Goal: Task Accomplishment & Management: Complete application form

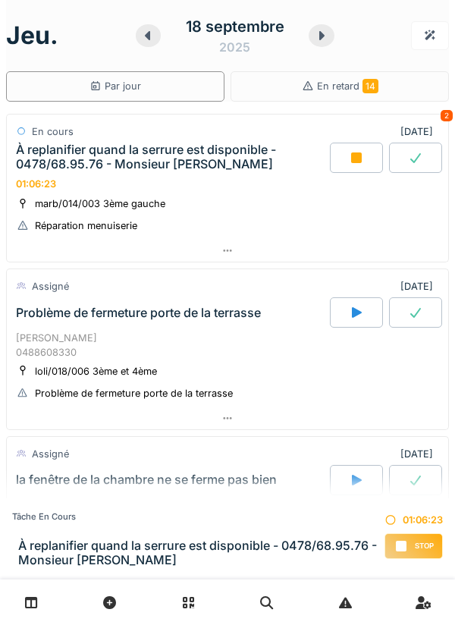
click at [233, 249] on div at bounding box center [227, 251] width 441 height 22
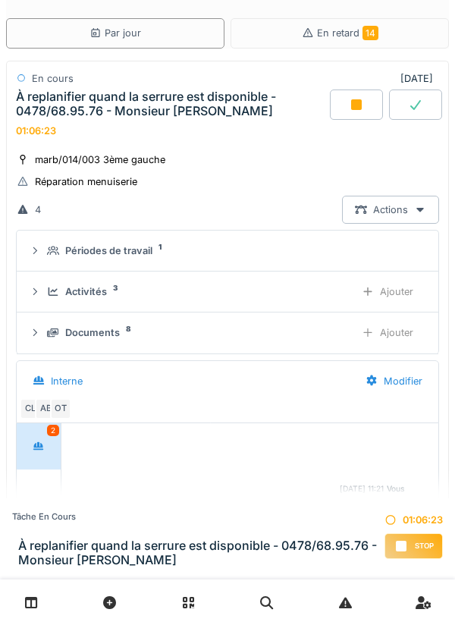
scroll to position [144, 0]
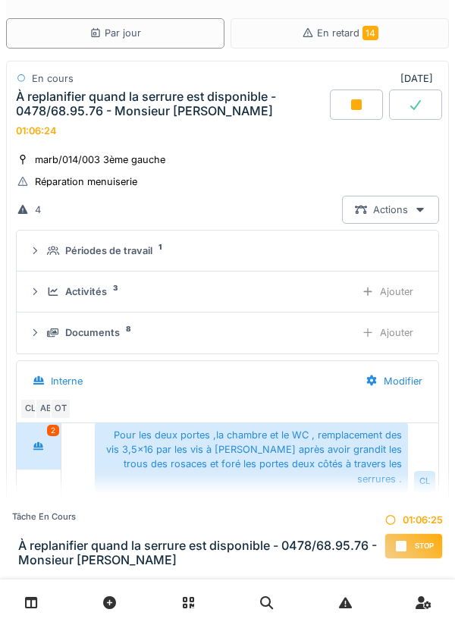
click at [392, 338] on div "Ajouter" at bounding box center [387, 332] width 77 height 28
click at [386, 337] on div "Ajouter" at bounding box center [387, 332] width 77 height 28
click at [382, 341] on div "Ajouter" at bounding box center [387, 332] width 77 height 28
click at [133, 327] on div "Documents 11" at bounding box center [195, 332] width 296 height 14
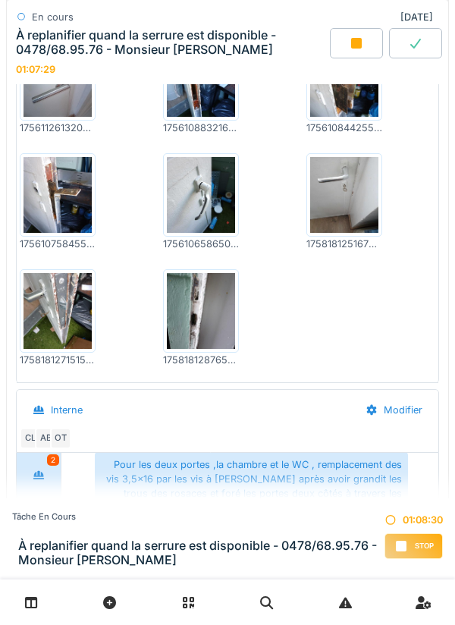
scroll to position [491, 0]
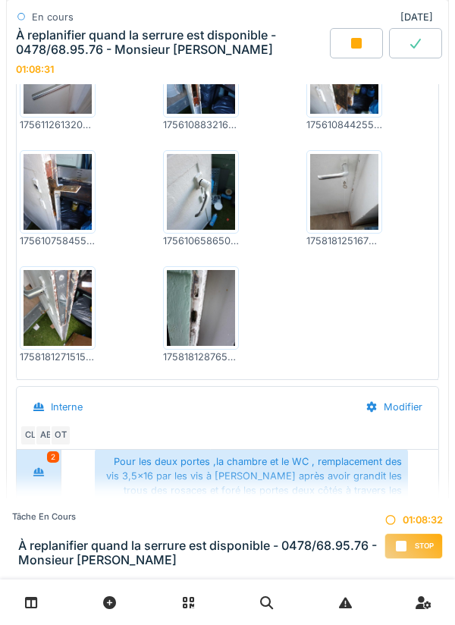
click at [61, 307] on img at bounding box center [57, 308] width 68 height 76
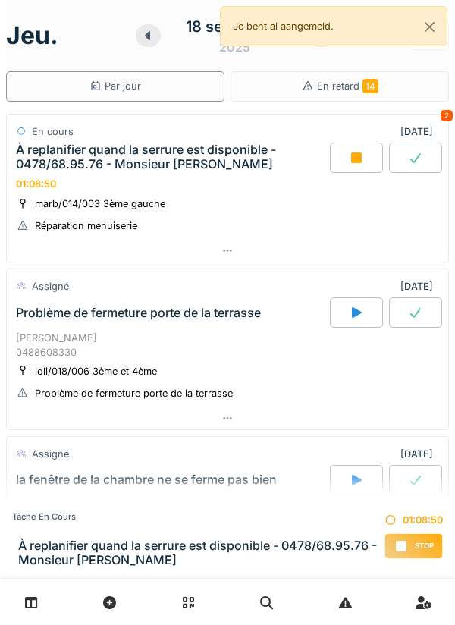
click at [223, 252] on icon at bounding box center [227, 251] width 12 height 10
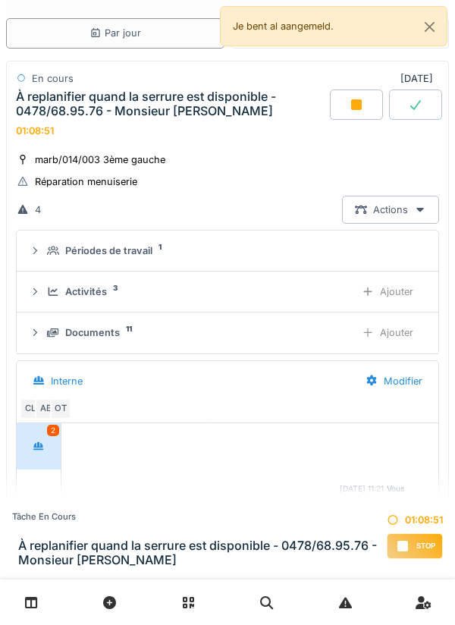
scroll to position [144, 0]
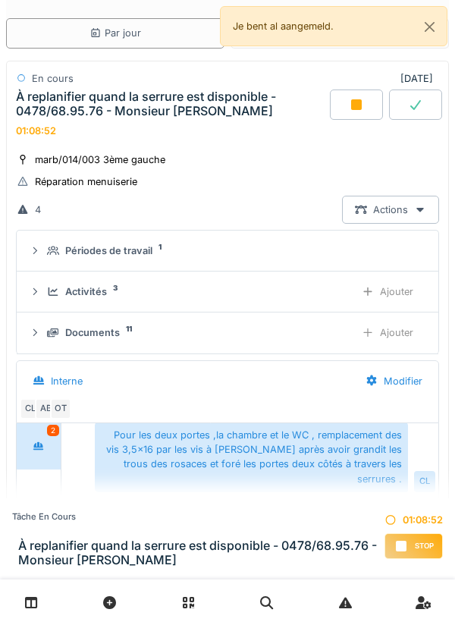
click at [128, 329] on sup "11" at bounding box center [129, 329] width 6 height 0
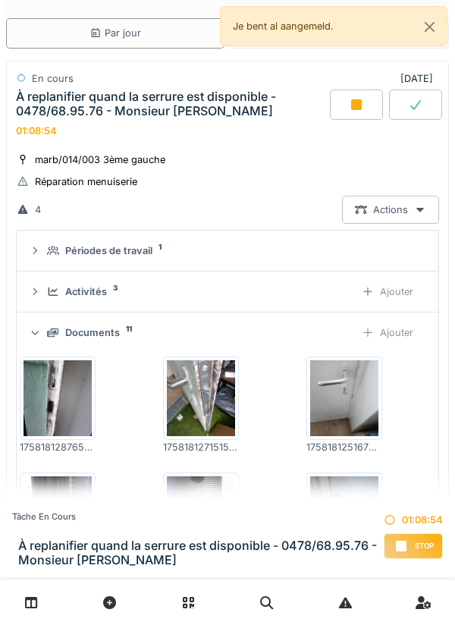
click at [340, 393] on img at bounding box center [344, 398] width 68 height 76
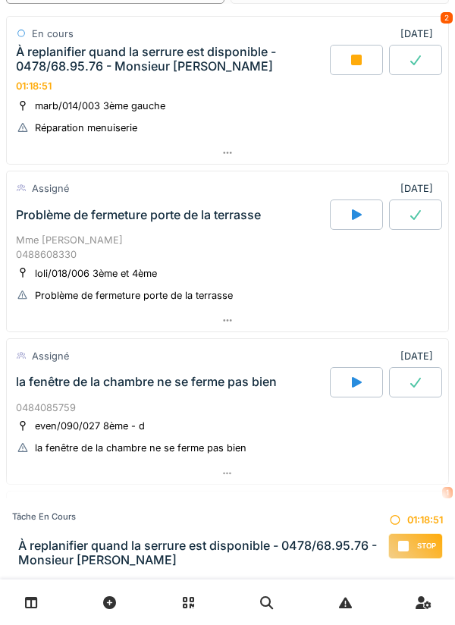
scroll to position [96, 0]
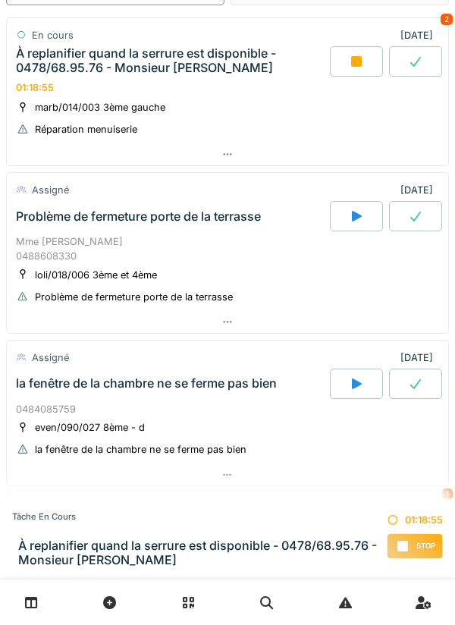
click at [224, 158] on icon at bounding box center [227, 154] width 12 height 10
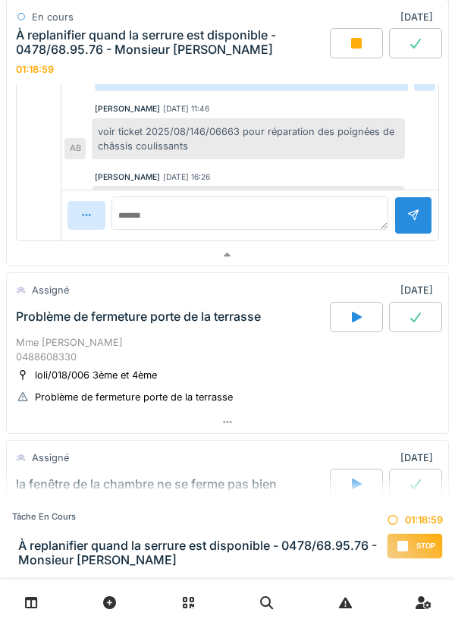
scroll to position [673, 0]
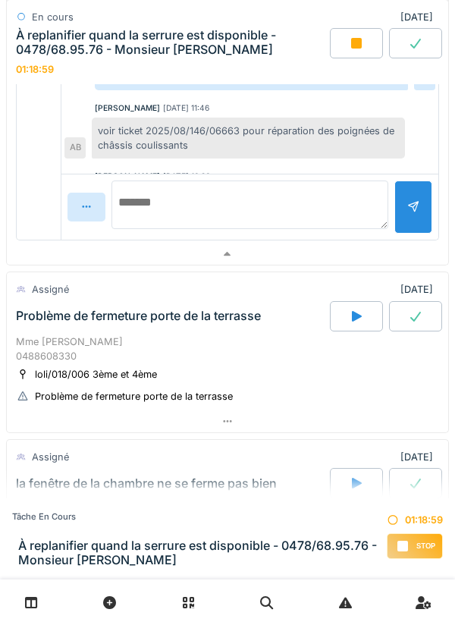
click at [155, 211] on textarea at bounding box center [249, 204] width 277 height 49
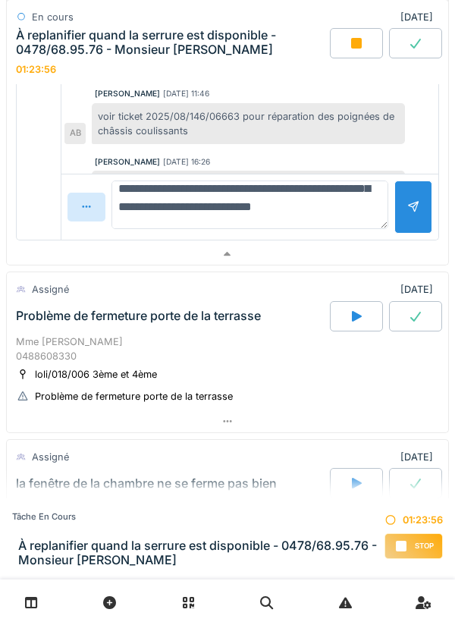
scroll to position [36, 0]
type textarea "**********"
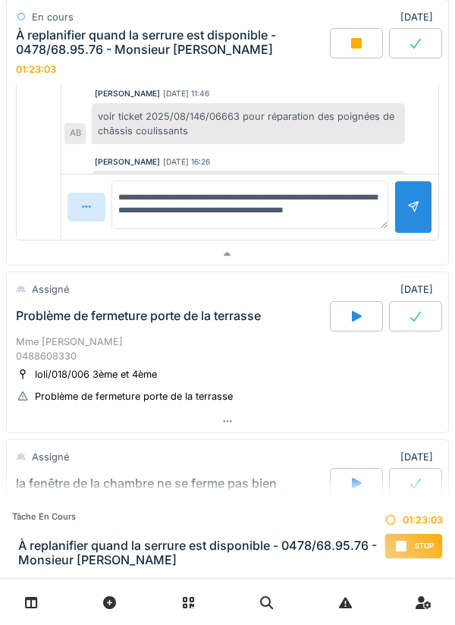
click at [406, 213] on div at bounding box center [413, 206] width 38 height 52
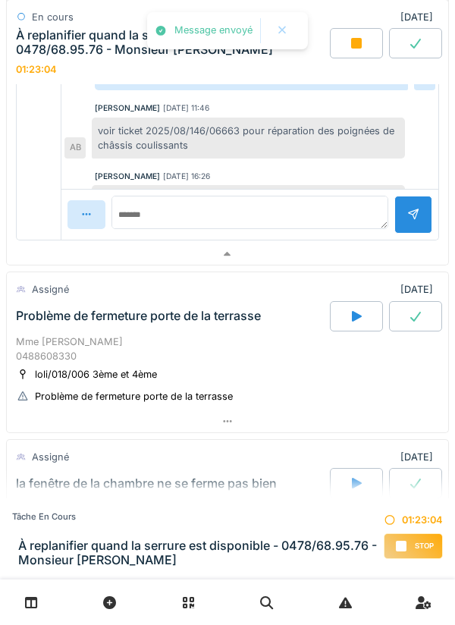
scroll to position [227, 0]
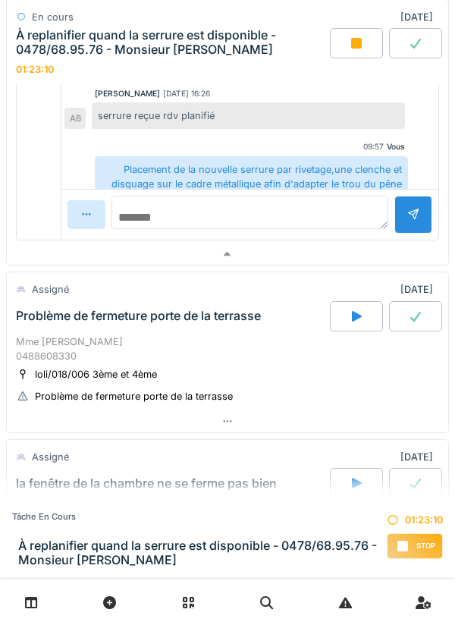
click at [180, 212] on textarea at bounding box center [249, 212] width 277 height 33
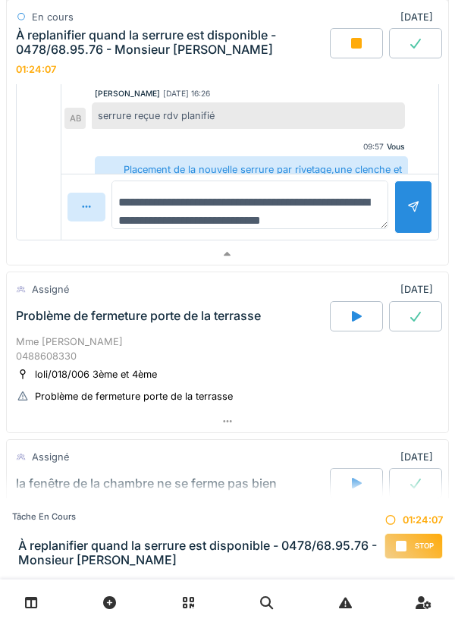
scroll to position [18, 0]
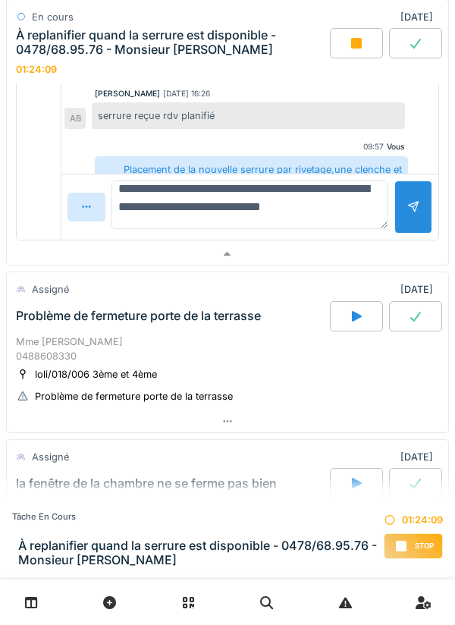
type textarea "**********"
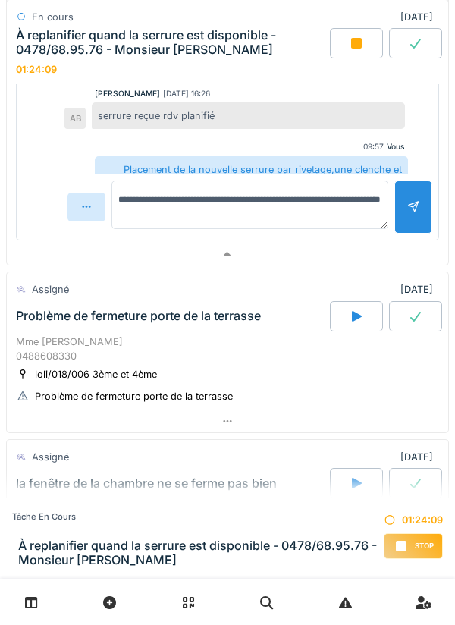
click at [410, 207] on div at bounding box center [413, 206] width 12 height 14
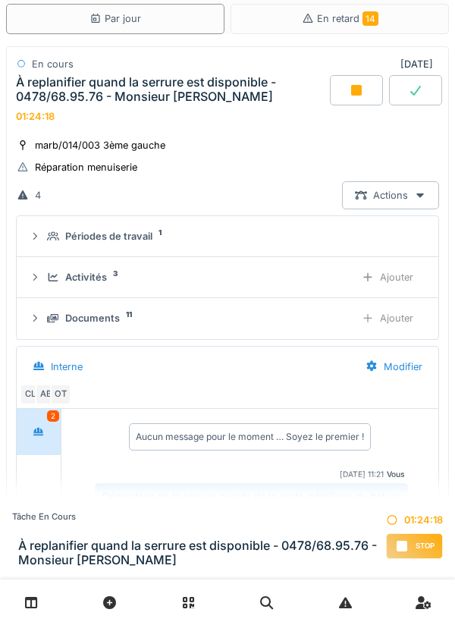
scroll to position [0, 0]
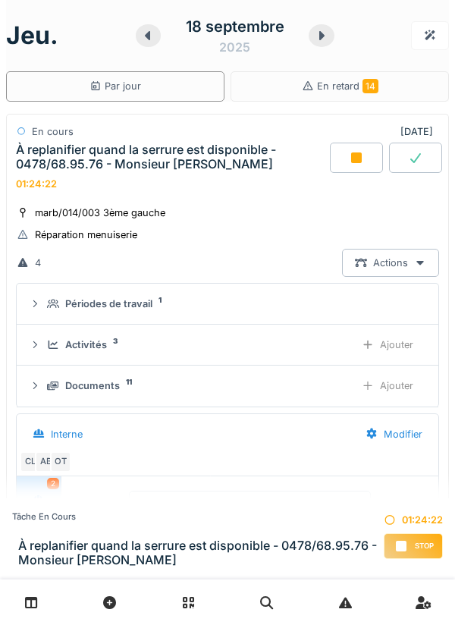
click at [398, 343] on div "Ajouter" at bounding box center [387, 345] width 77 height 28
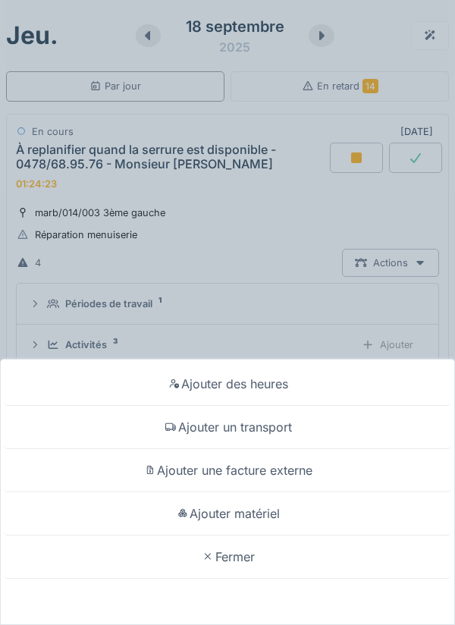
click at [265, 515] on div "Ajouter matériel" at bounding box center [227, 513] width 447 height 43
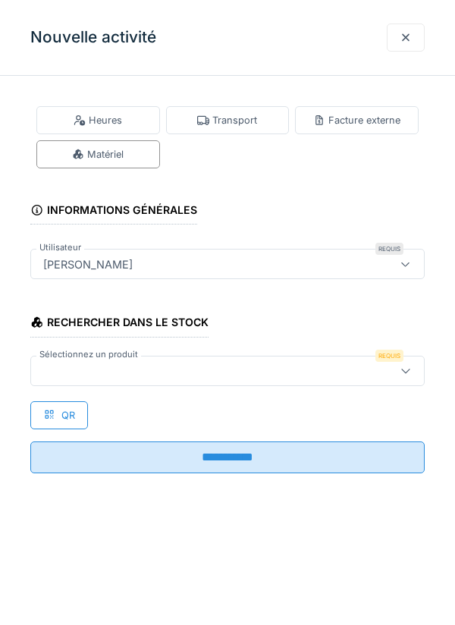
click at [110, 369] on div at bounding box center [202, 370] width 331 height 17
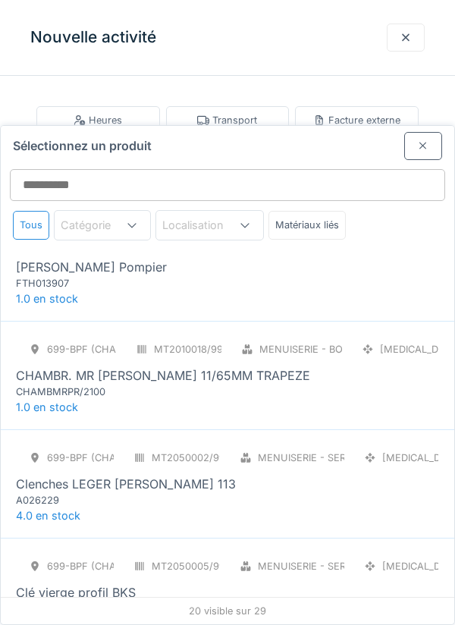
scroll to position [149, 0]
click at [62, 508] on span "4.0 en stock" at bounding box center [48, 514] width 64 height 13
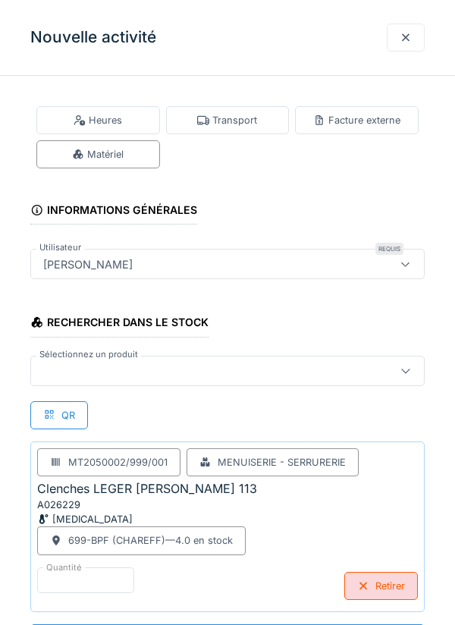
scroll to position [1, 0]
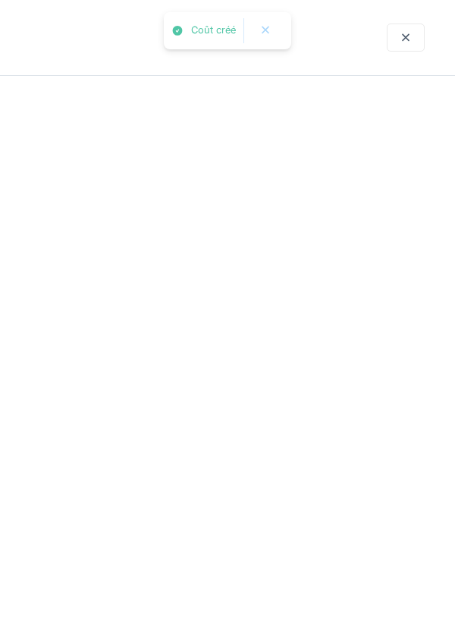
scroll to position [0, 0]
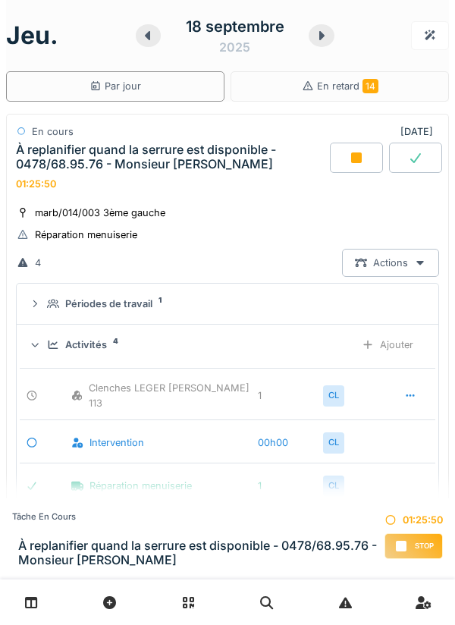
click at [395, 342] on div "Ajouter" at bounding box center [387, 345] width 77 height 28
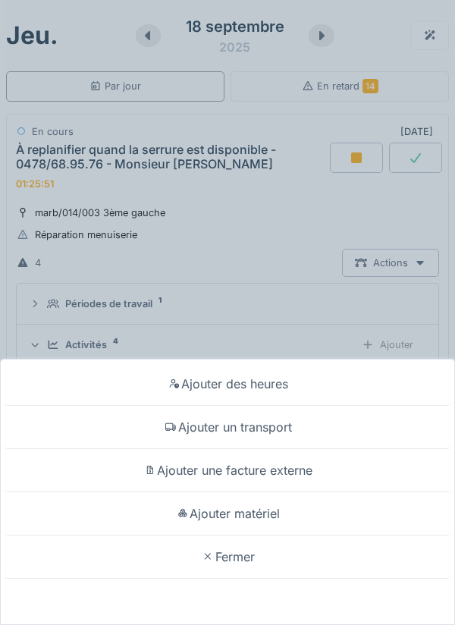
click at [275, 449] on div "Ajouter un transport" at bounding box center [227, 427] width 447 height 43
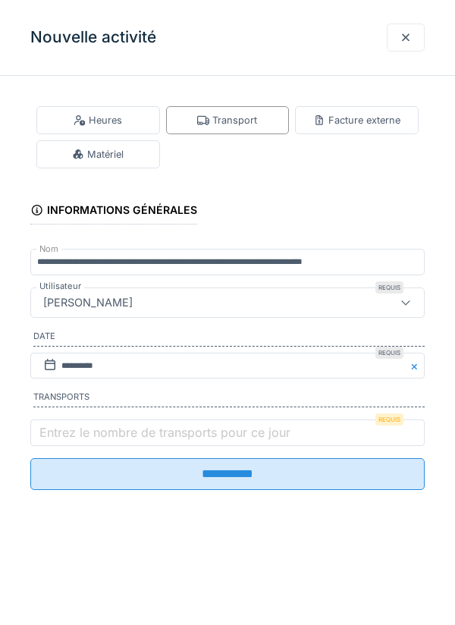
click at [109, 436] on label "Entrez le nombre de transports pour ce jour" at bounding box center [164, 432] width 257 height 18
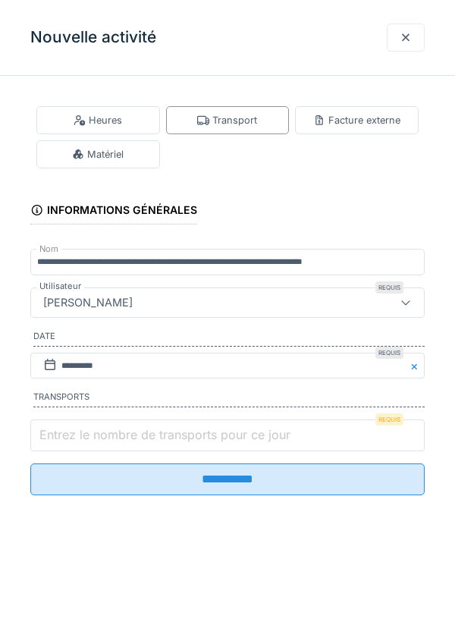
click at [109, 436] on input "Entrez le nombre de transports pour ce jour" at bounding box center [227, 435] width 394 height 32
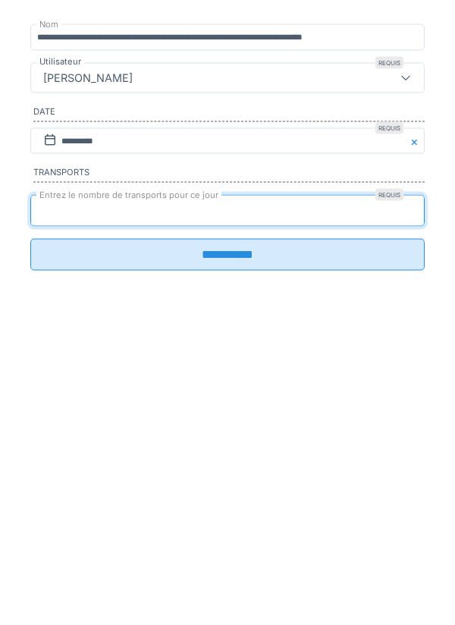
type input "*"
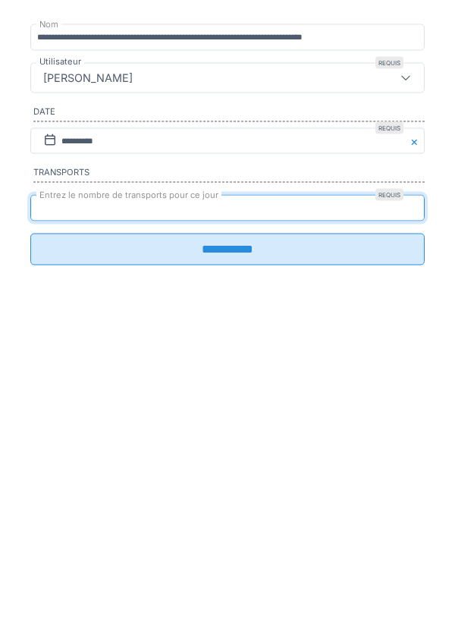
click at [243, 482] on input "**********" at bounding box center [227, 474] width 394 height 32
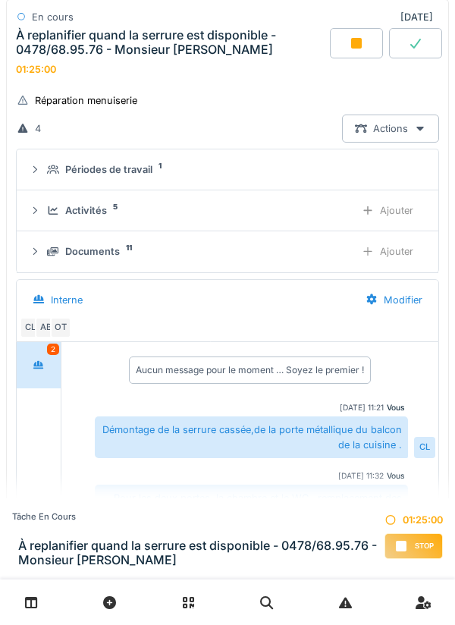
scroll to position [135, 0]
click at [409, 545] on div "Stop" at bounding box center [413, 546] width 58 height 26
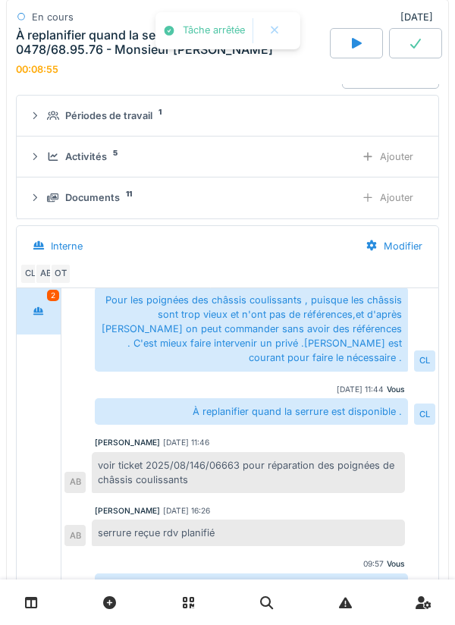
scroll to position [82, 0]
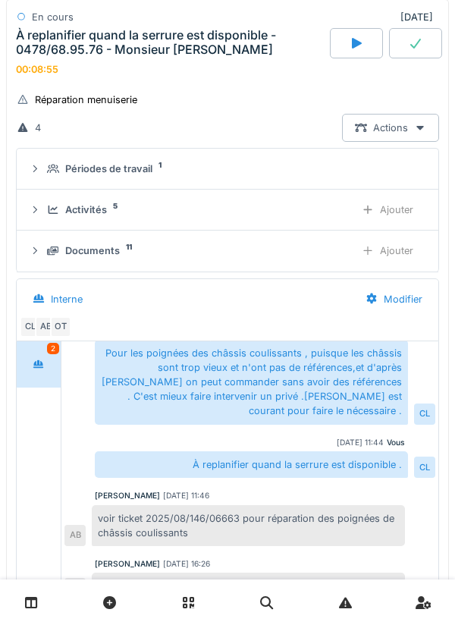
click at [206, 211] on div "Activités 5" at bounding box center [195, 209] width 296 height 14
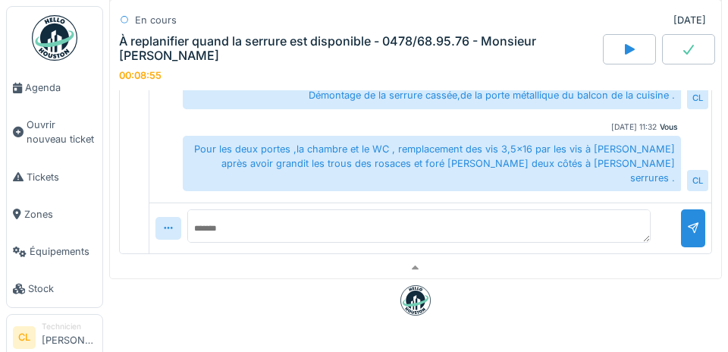
scroll to position [622, 0]
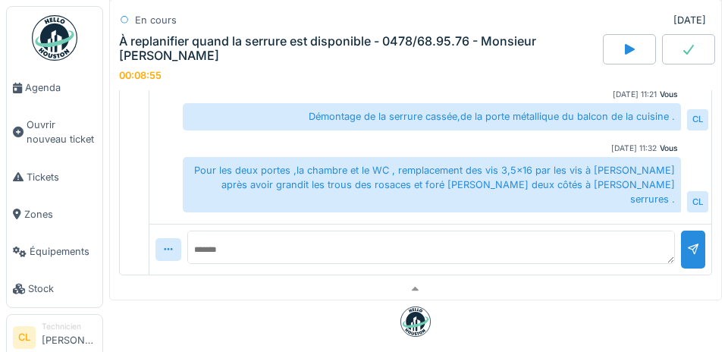
click at [49, 89] on span "Agenda" at bounding box center [60, 87] width 71 height 14
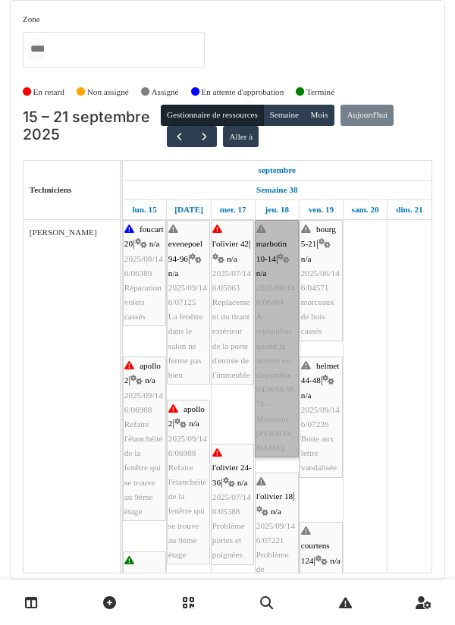
click at [275, 306] on link "marbotin 10-14 | n/a 2025/08/146/06404 À replanifier quand la serrure est dispo…" at bounding box center [277, 338] width 44 height 237
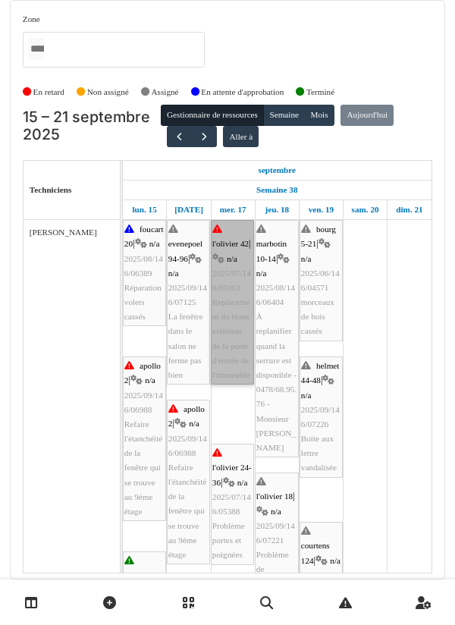
click at [233, 292] on link "l'olivier 42 | n/a 2025/07/146/05063 Replacement du tirant extérieur de la port…" at bounding box center [232, 302] width 43 height 164
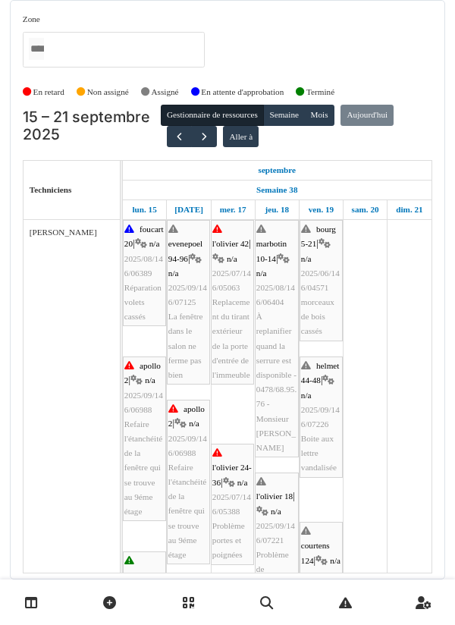
click at [404, 45] on div "Zone agriculture 169 / haecht 662-664 agriculture 171-175 agriculture 177 / mar…" at bounding box center [227, 46] width 409 height 67
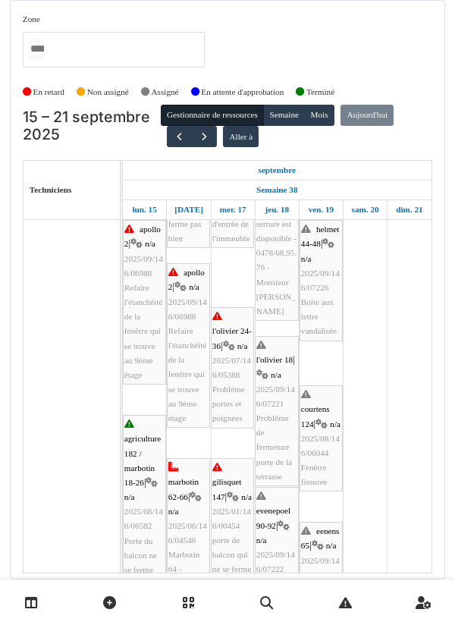
scroll to position [136, 0]
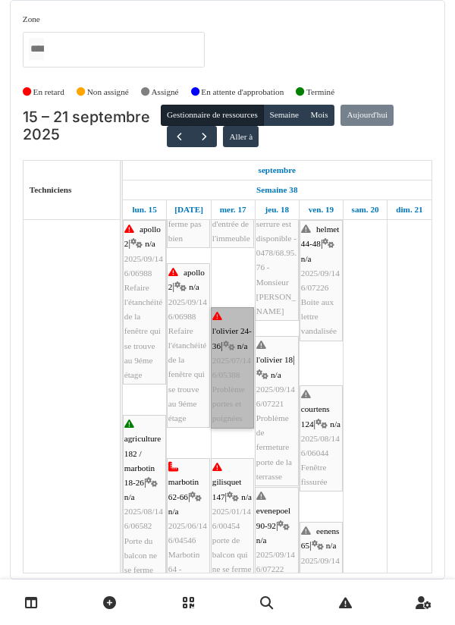
click at [236, 390] on link "l'olivier 24-36 | n/a 2025/07/146/05388 Problème portes et poignées" at bounding box center [232, 367] width 43 height 121
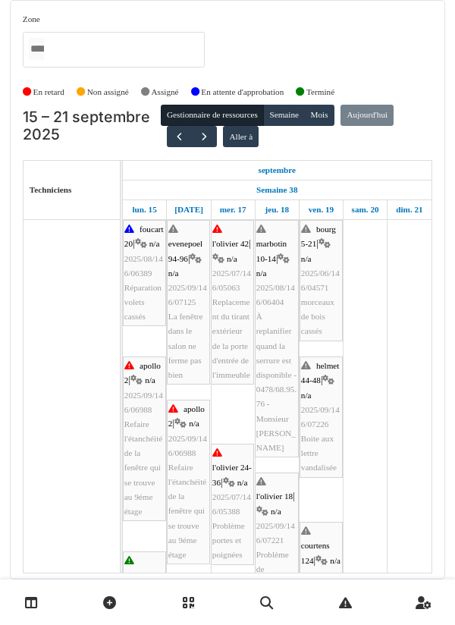
scroll to position [0, 0]
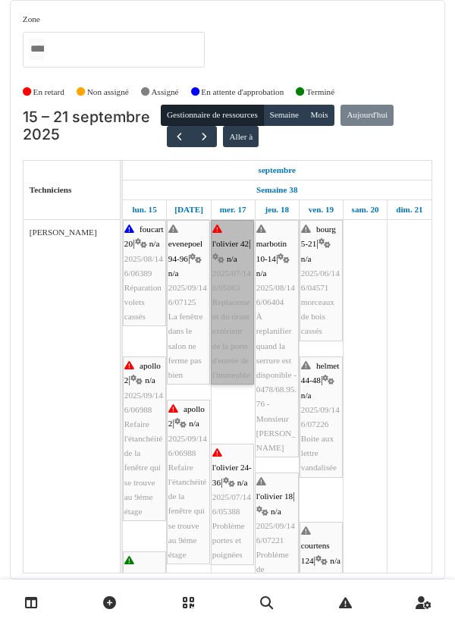
click at [231, 284] on link "l'olivier 42 | n/a 2025/07/146/05063 Replacement du tirant extérieur de la port…" at bounding box center [232, 302] width 43 height 164
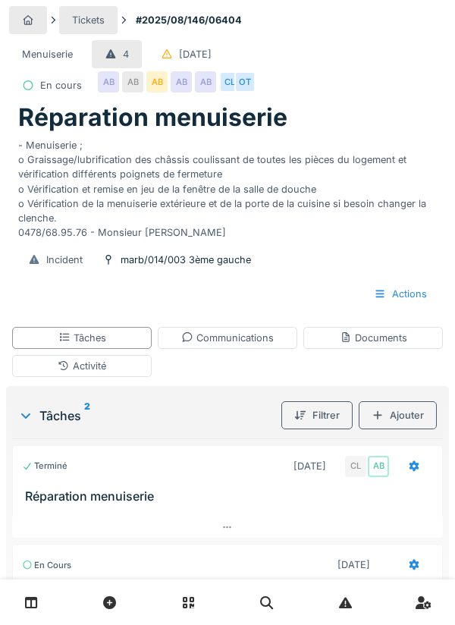
click at [108, 343] on div "Tâches" at bounding box center [81, 338] width 139 height 22
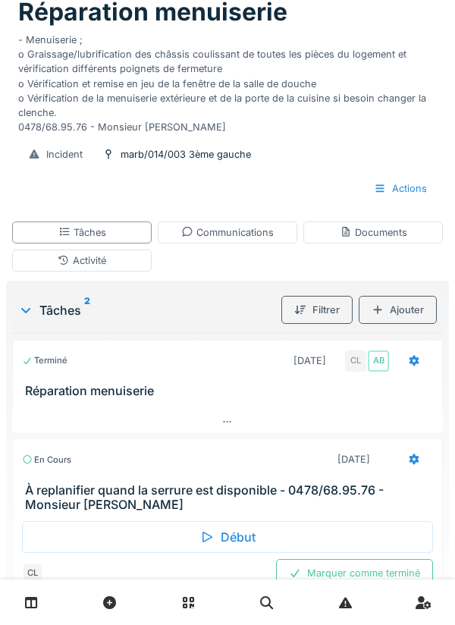
scroll to position [146, 0]
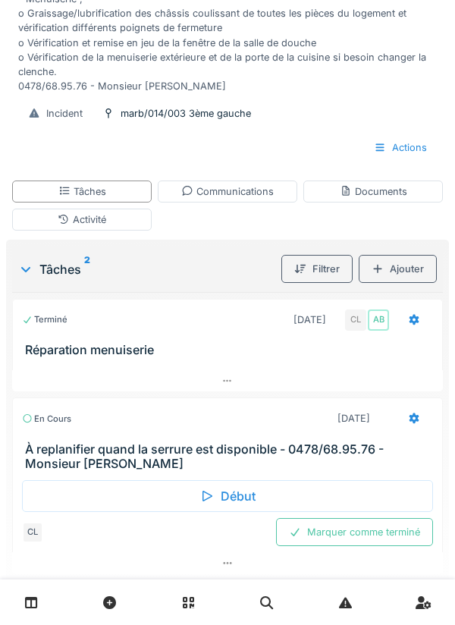
click at [346, 531] on div "Marquer comme terminé" at bounding box center [354, 532] width 157 height 28
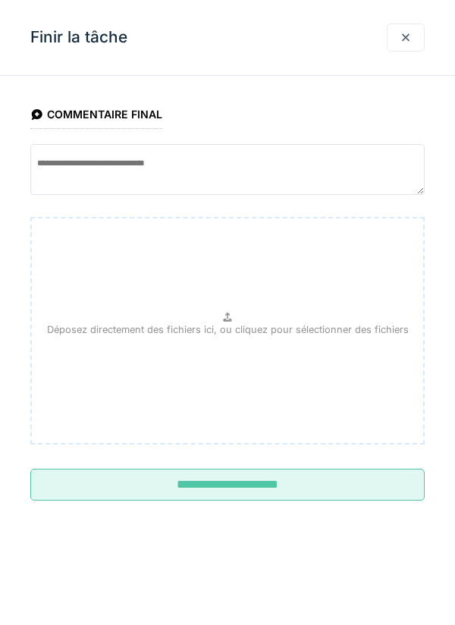
click at [219, 481] on input "**********" at bounding box center [227, 484] width 394 height 32
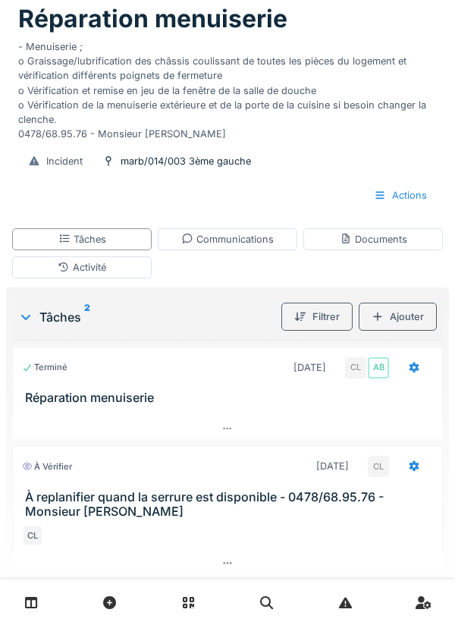
scroll to position [0, 0]
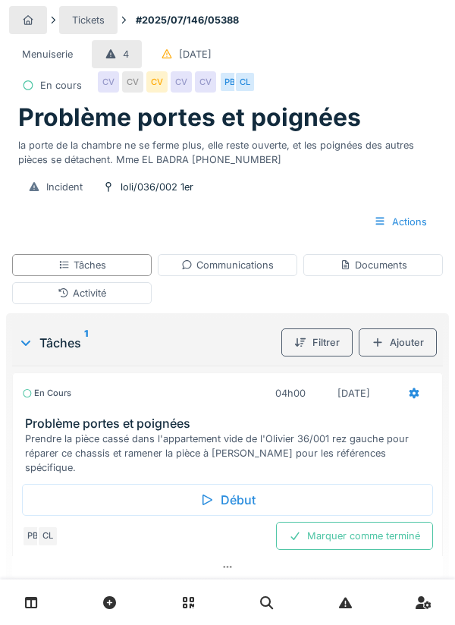
click at [235, 266] on div "Communications" at bounding box center [227, 265] width 92 height 14
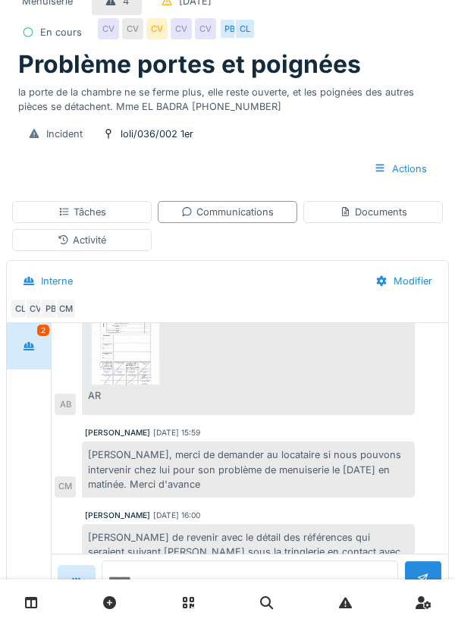
scroll to position [54, 0]
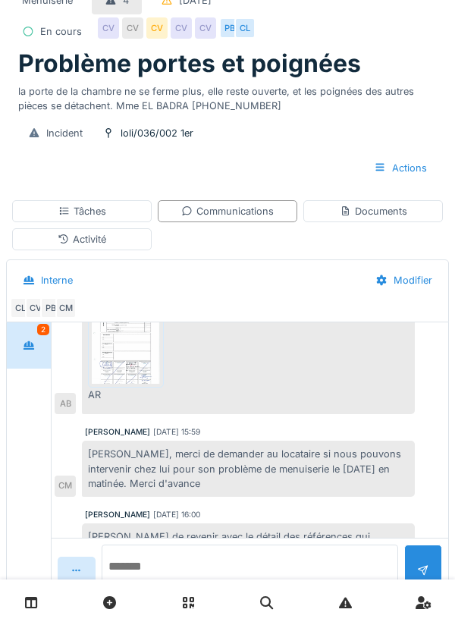
click at [172, 593] on textarea at bounding box center [250, 568] width 296 height 49
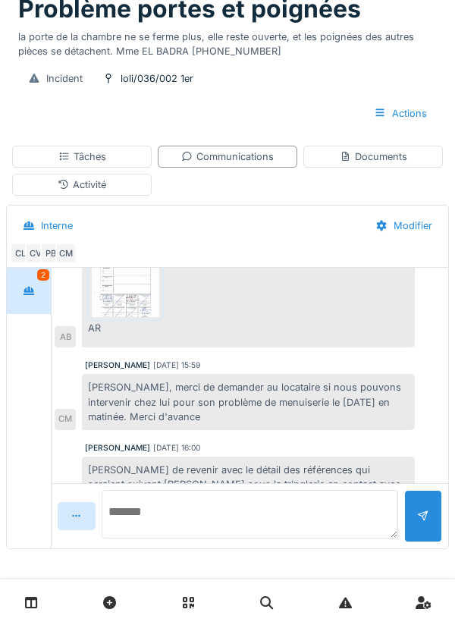
scroll to position [678, 0]
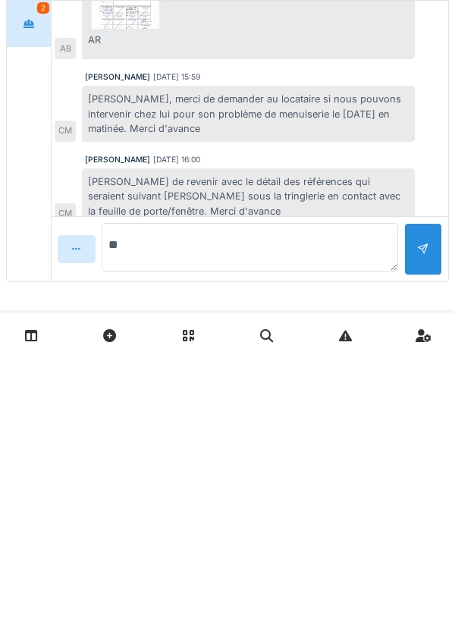
type textarea "*"
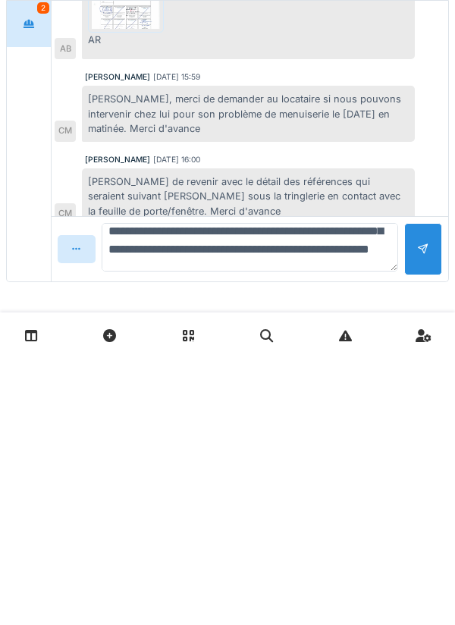
scroll to position [72, 0]
type textarea "**********"
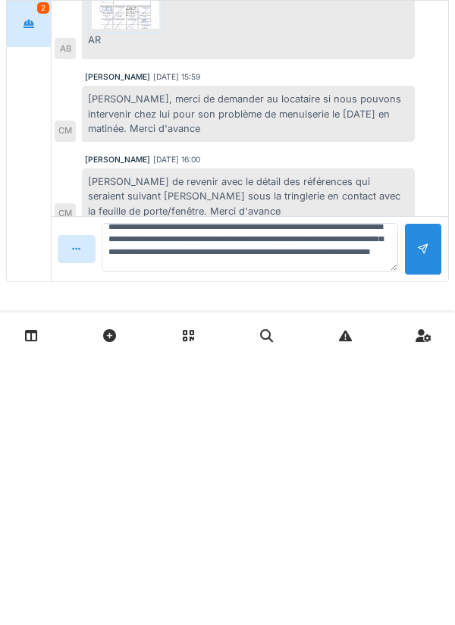
click at [418, 522] on div at bounding box center [423, 516] width 12 height 14
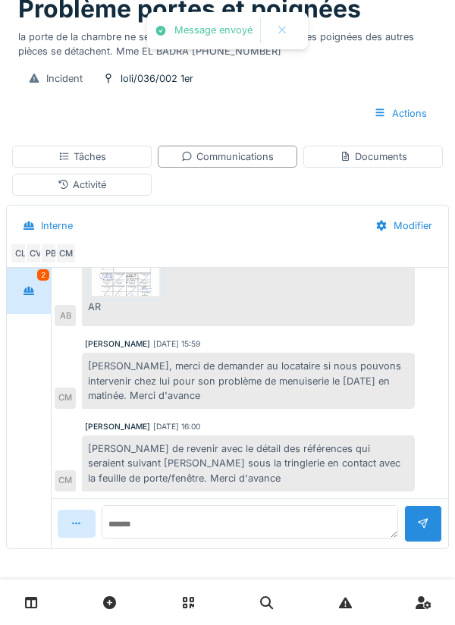
scroll to position [775, 0]
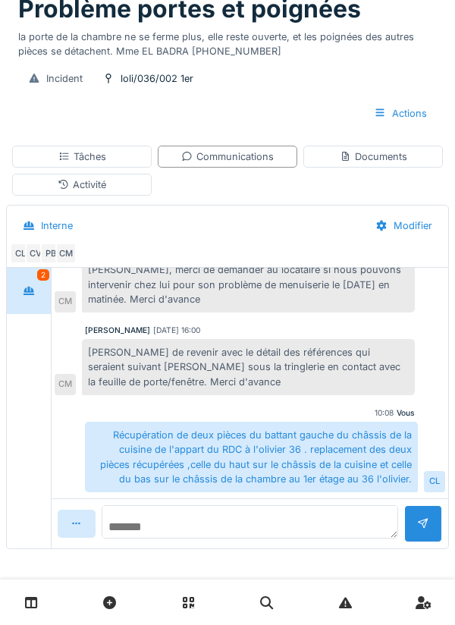
click at [288, 507] on textarea at bounding box center [250, 521] width 296 height 33
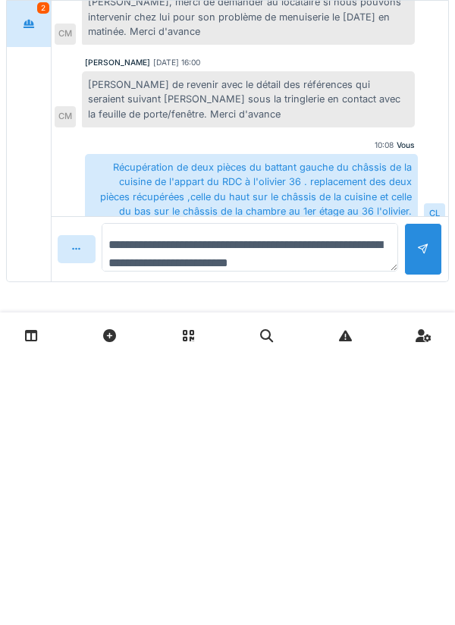
type textarea "**********"
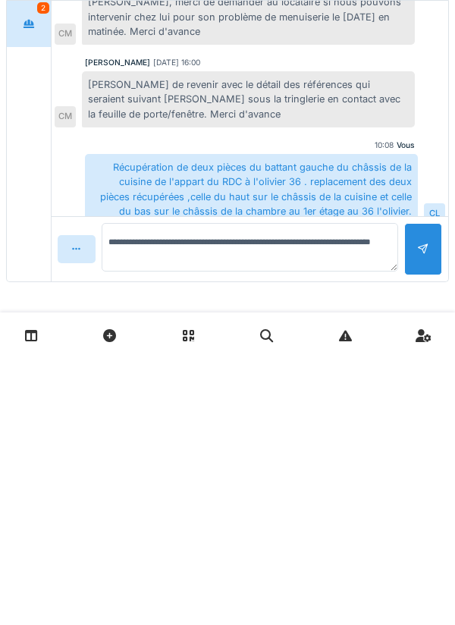
click at [419, 526] on div at bounding box center [423, 516] width 38 height 52
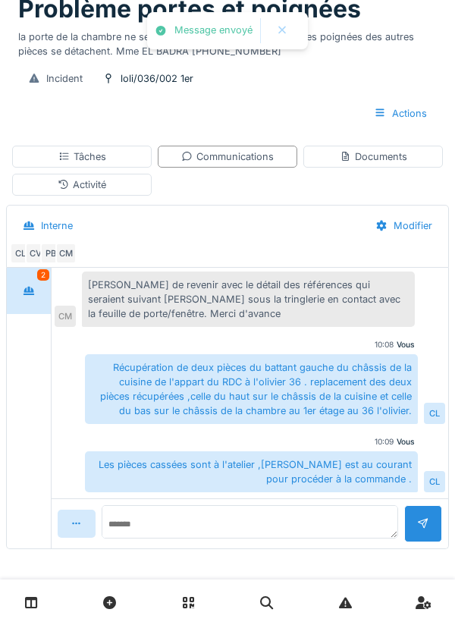
scroll to position [716, 0]
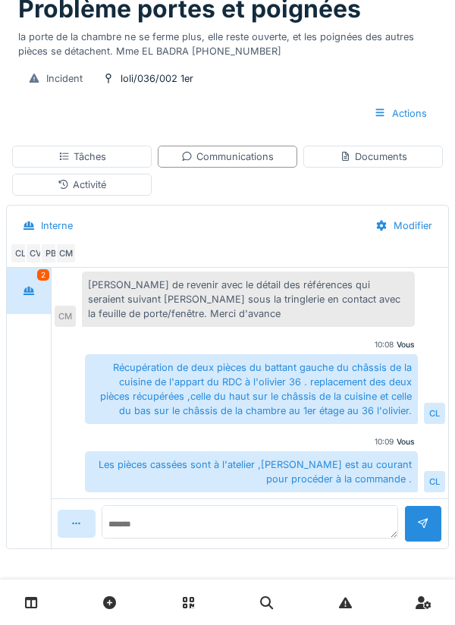
click at [362, 158] on div "Documents" at bounding box center [373, 156] width 67 height 14
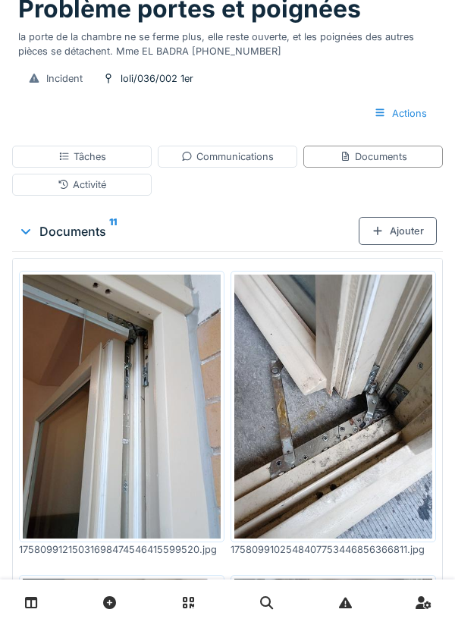
click at [224, 153] on div "Communications" at bounding box center [227, 156] width 92 height 14
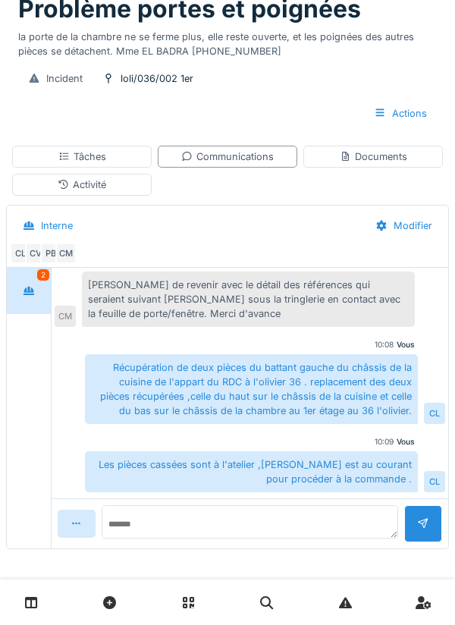
click at [102, 158] on div "Tâches" at bounding box center [82, 156] width 48 height 14
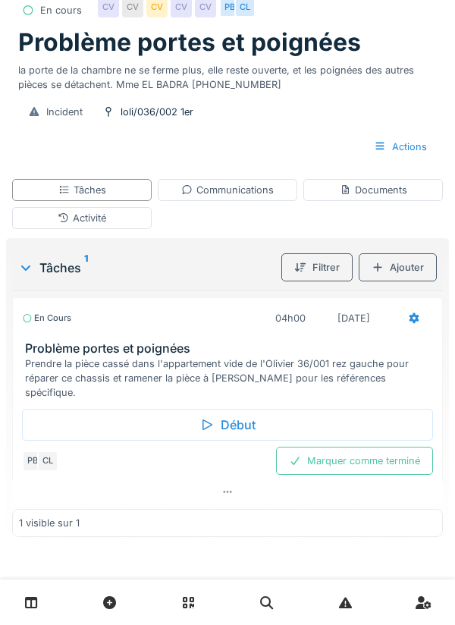
scroll to position [61, 0]
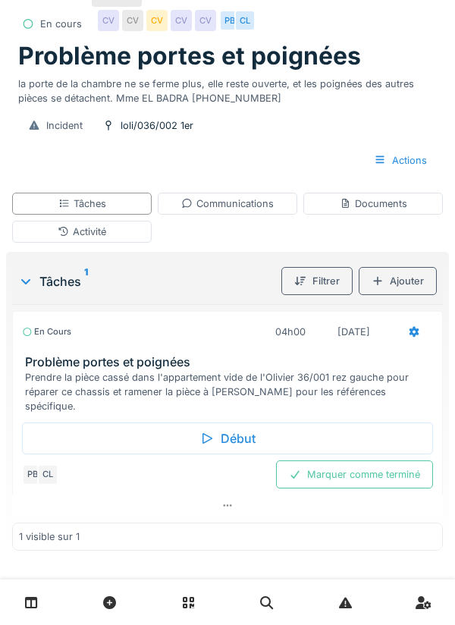
click at [409, 331] on icon at bounding box center [414, 332] width 12 height 10
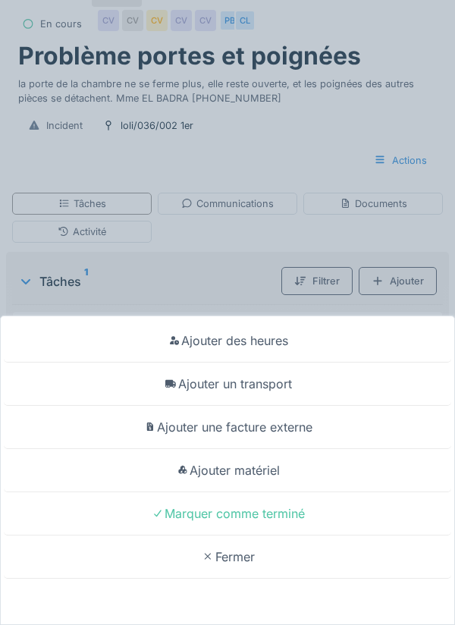
click at [279, 379] on div "Ajouter un transport" at bounding box center [227, 383] width 447 height 43
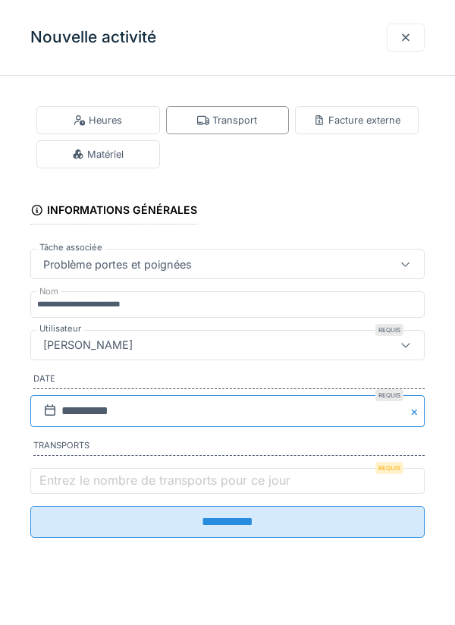
click at [63, 408] on input "**********" at bounding box center [227, 411] width 394 height 32
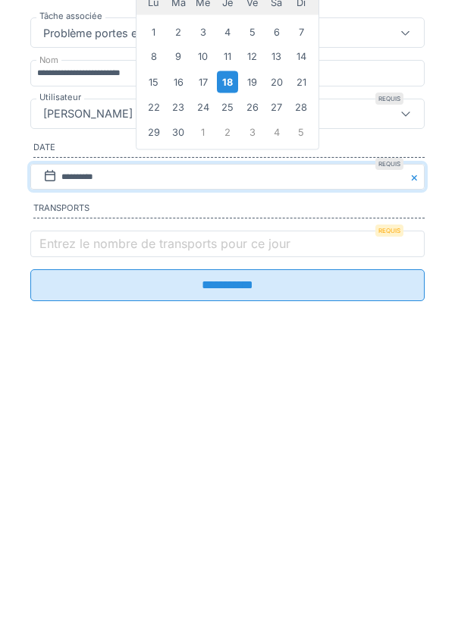
click at [204, 321] on div "17" at bounding box center [203, 312] width 20 height 20
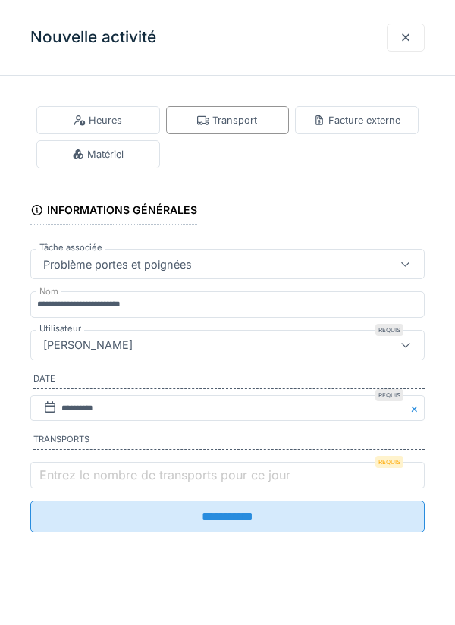
click at [60, 484] on label "Entrez le nombre de transports pour ce jour" at bounding box center [164, 474] width 257 height 18
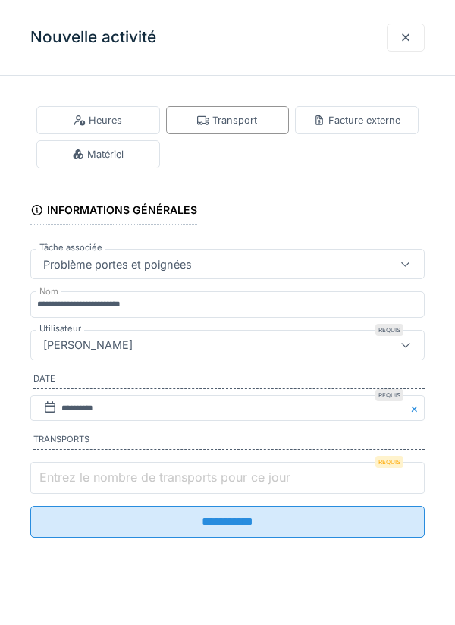
click at [60, 485] on input "Entrez le nombre de transports pour ce jour" at bounding box center [227, 478] width 394 height 32
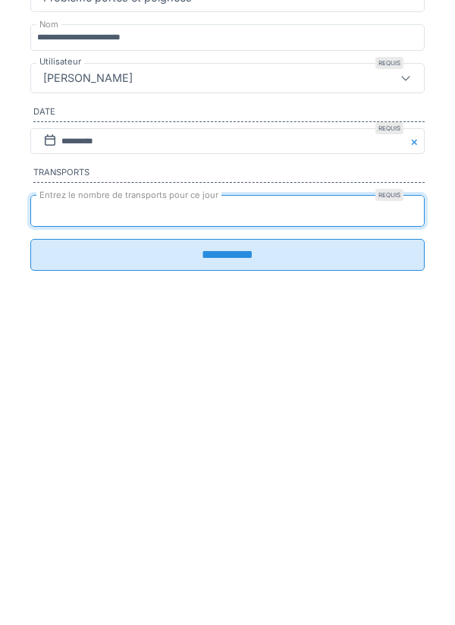
type input "*"
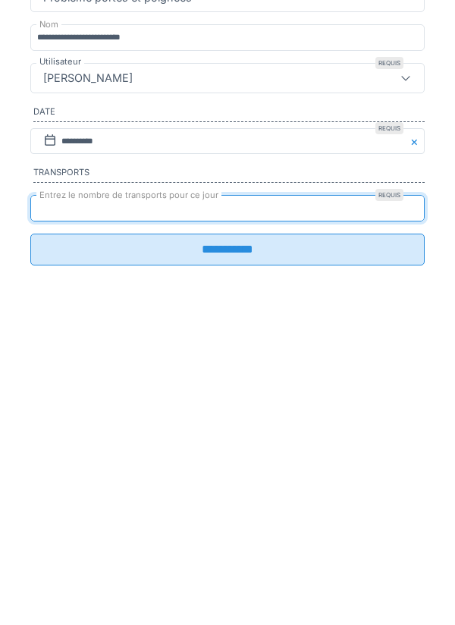
click at [233, 528] on input "**********" at bounding box center [227, 516] width 394 height 32
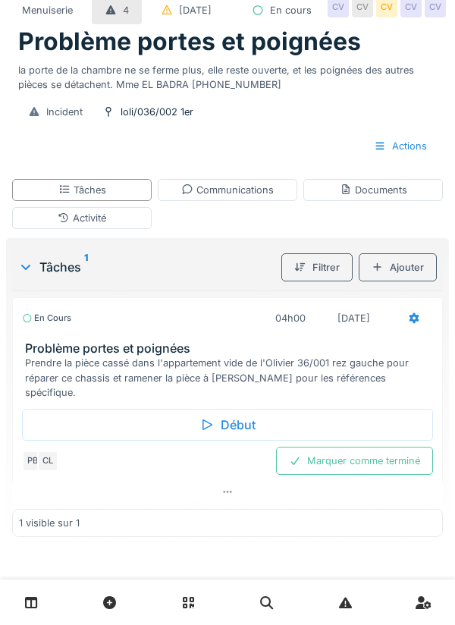
click at [88, 225] on div "Activité" at bounding box center [82, 218] width 49 height 14
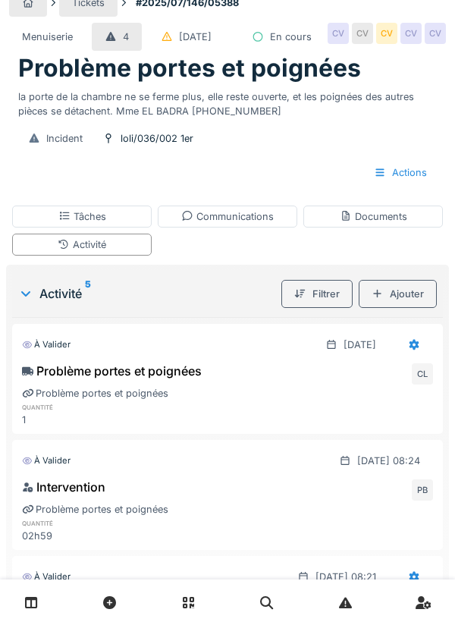
scroll to position [0, 0]
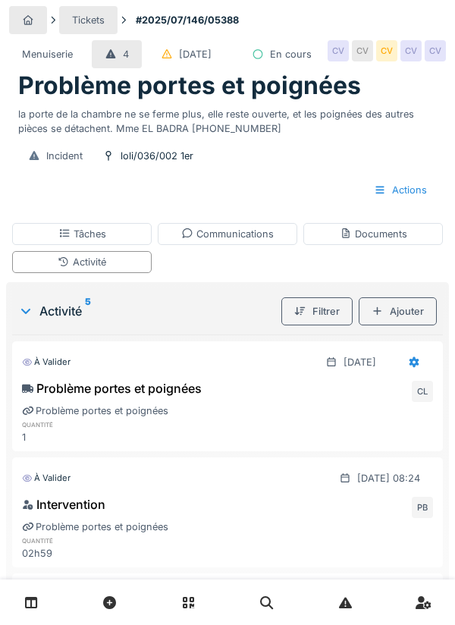
click at [87, 241] on div "Tâches" at bounding box center [82, 234] width 48 height 14
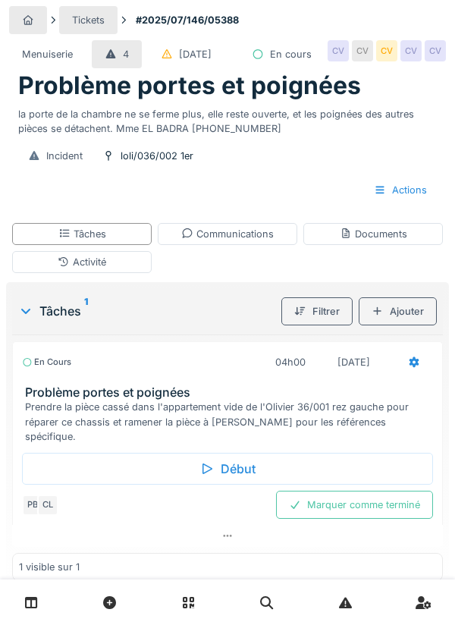
click at [364, 519] on div "Marquer comme terminé" at bounding box center [354, 504] width 157 height 28
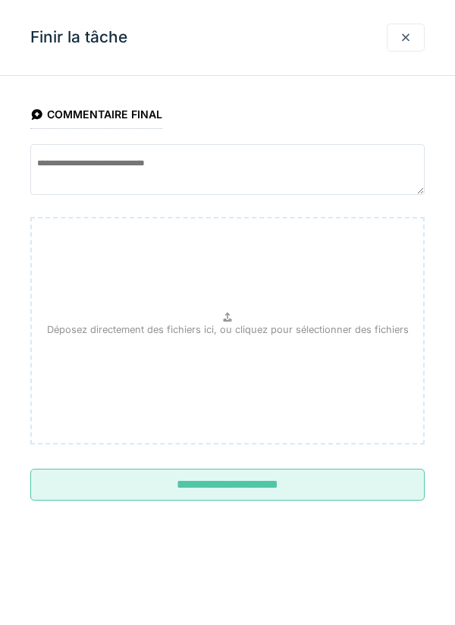
click at [230, 491] on input "**********" at bounding box center [227, 484] width 394 height 32
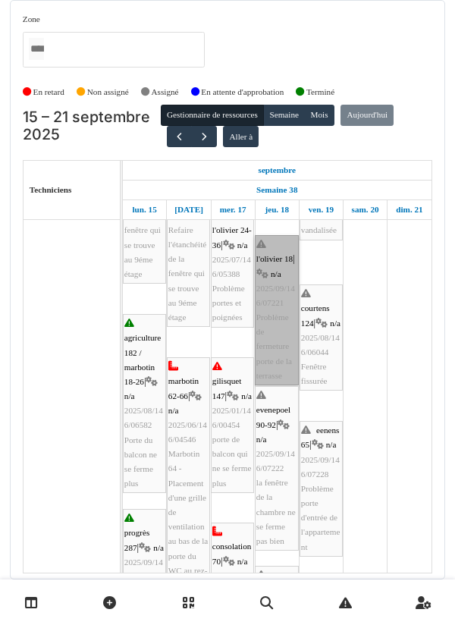
click at [273, 292] on link "l'olivier 18 | n/a 2025/09/146/07221 Problème de fermeture porte de la terrasse" at bounding box center [277, 310] width 44 height 150
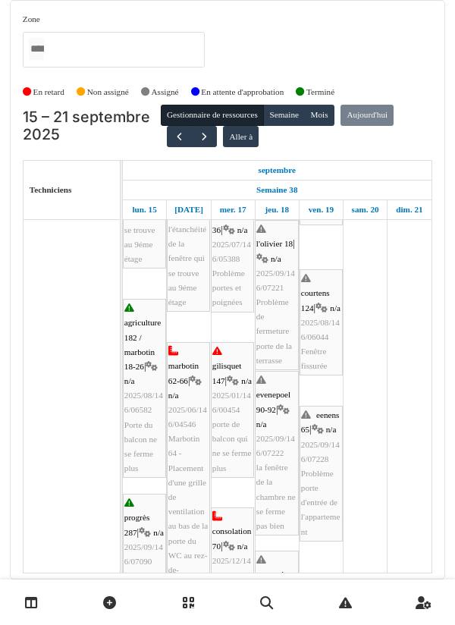
scroll to position [252, 0]
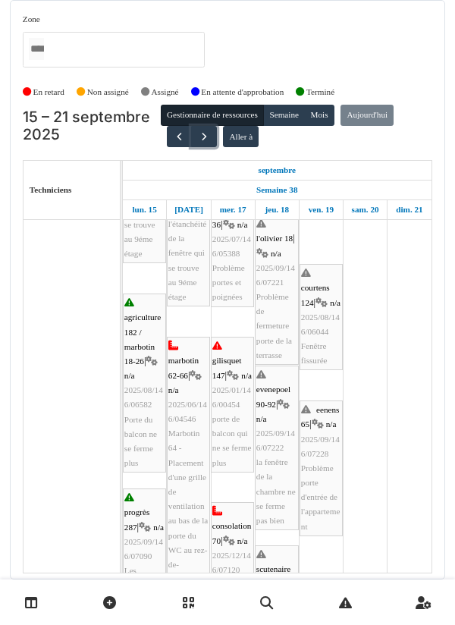
click at [201, 140] on span "button" at bounding box center [204, 136] width 13 height 13
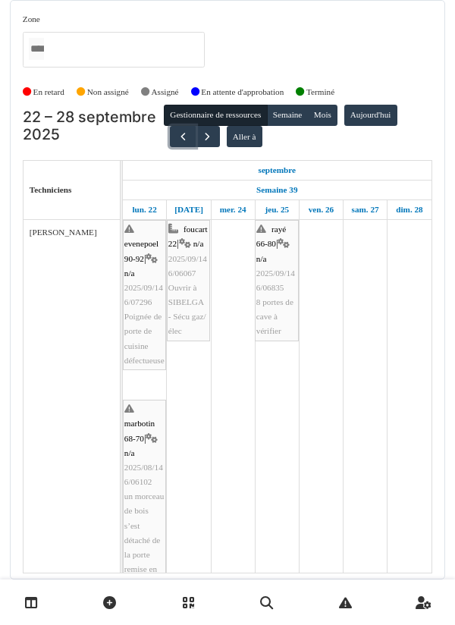
click at [179, 142] on span "button" at bounding box center [183, 136] width 13 height 13
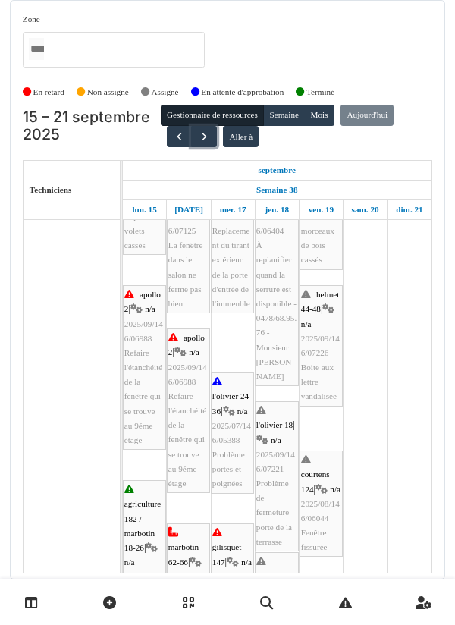
click at [201, 131] on span "button" at bounding box center [204, 136] width 13 height 13
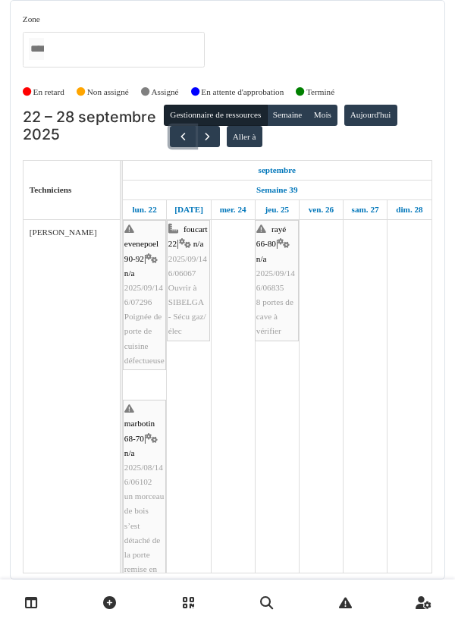
click at [180, 130] on span "button" at bounding box center [183, 136] width 13 height 13
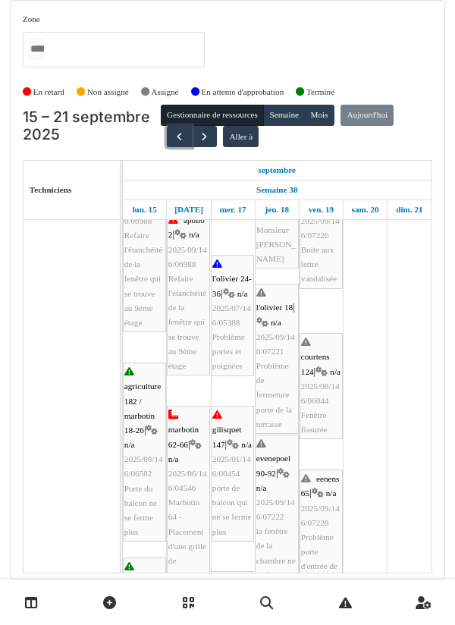
scroll to position [189, 0]
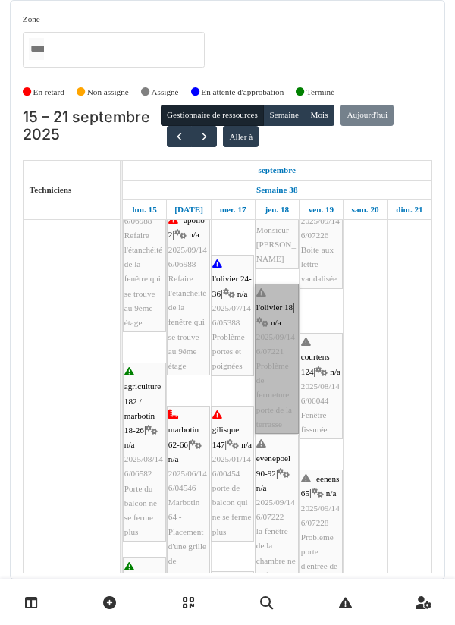
click at [277, 295] on link "l'olivier 18 | n/a 2025/09/146/07221 Problème de fermeture porte de la terrasse" at bounding box center [277, 359] width 44 height 150
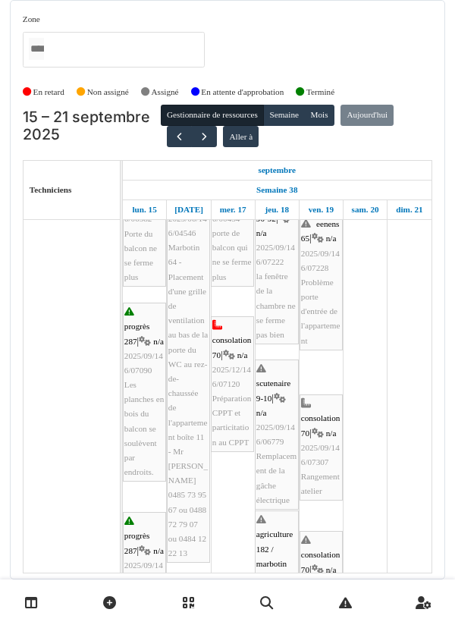
scroll to position [443, 0]
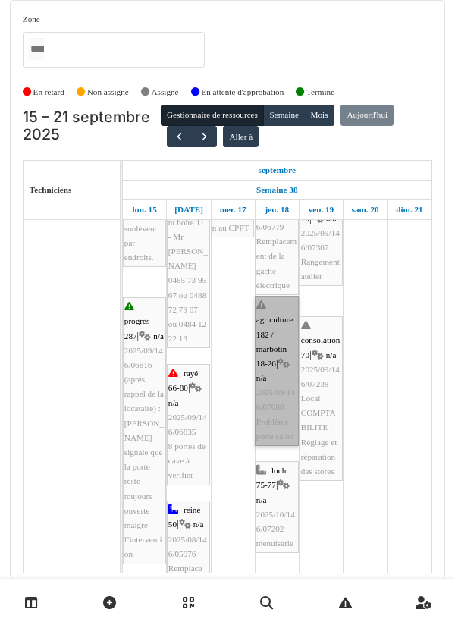
click at [274, 359] on link "agriculture 182 / marbotin 18-26 | n/a 2025/09/146/07088 Problème porte salon" at bounding box center [277, 371] width 44 height 150
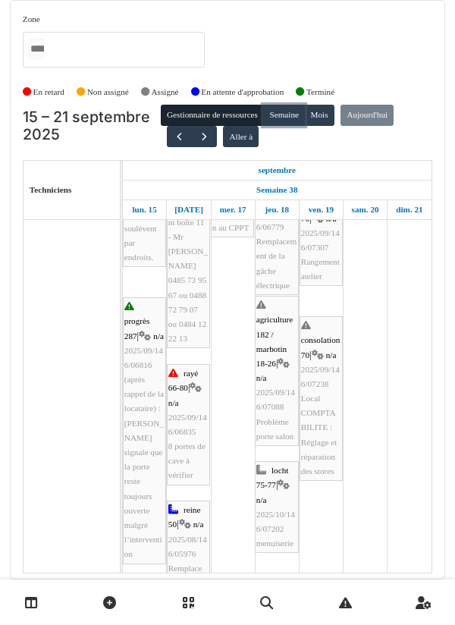
click at [285, 105] on button "Semaine" at bounding box center [284, 115] width 42 height 21
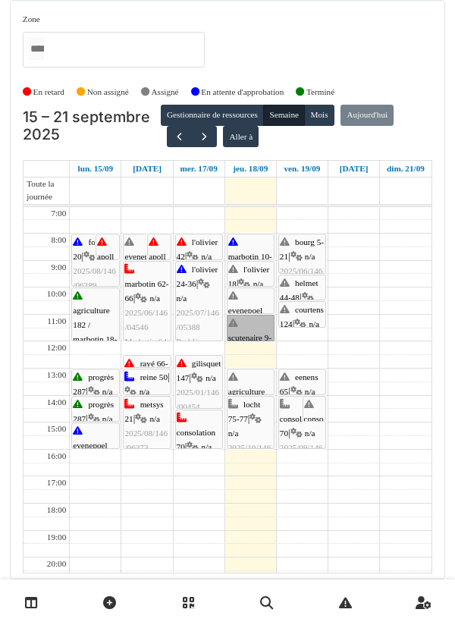
click at [247, 315] on link "scutenaire 9-10 | n/a 2025/09/146/06779 Remplacement de la gâche électrique" at bounding box center [251, 328] width 48 height 27
click at [249, 287] on link "evenepoel 90-92 | n/a 2025/09/146/07222 la fenêtre de la chambre ne se ferme pa…" at bounding box center [251, 300] width 48 height 27
click at [250, 368] on link "agriculture 182 / marbotin 18-26 | n/a 2025/09/146/07088 Problème porte salon" at bounding box center [251, 381] width 48 height 27
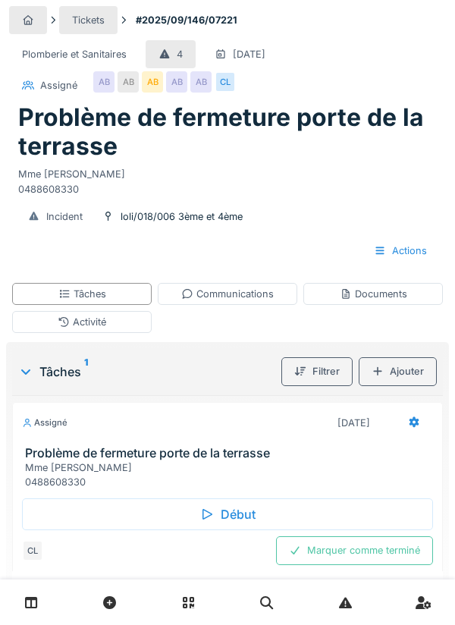
click at [222, 518] on div "Début" at bounding box center [227, 514] width 411 height 32
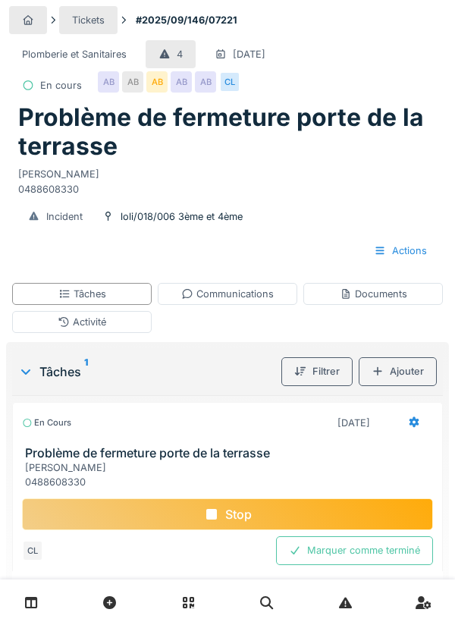
click at [375, 294] on div "Documents" at bounding box center [373, 294] width 67 height 14
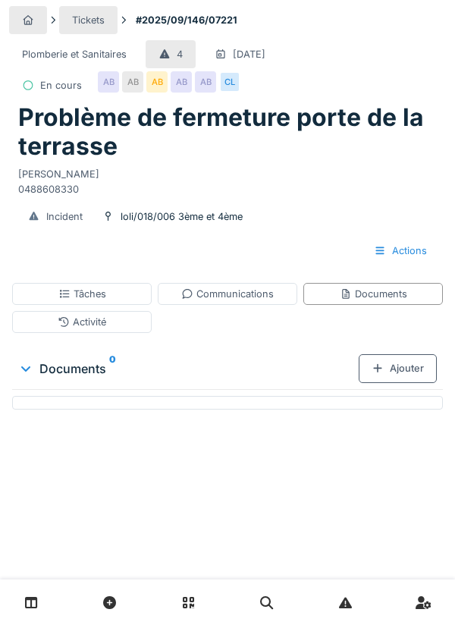
click at [393, 373] on div "Ajouter" at bounding box center [398, 368] width 78 height 28
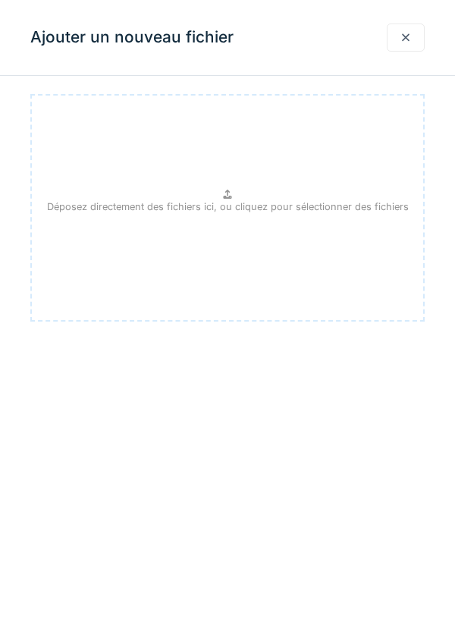
click at [221, 204] on p "Déposez directement des fichiers ici, ou cliquez pour sélectionner des fichiers" at bounding box center [228, 206] width 362 height 14
type input "**********"
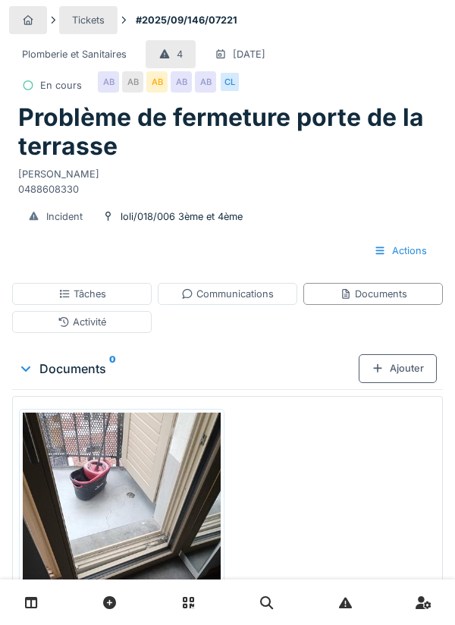
click at [384, 371] on div at bounding box center [377, 368] width 12 height 14
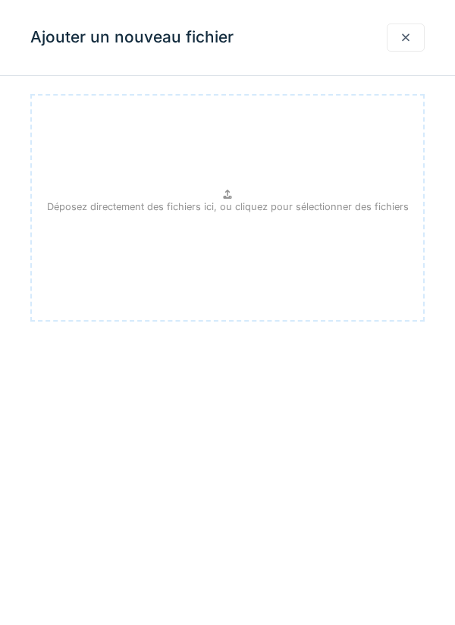
click at [234, 208] on p "Déposez directement des fichiers ici, ou cliquez pour sélectionner des fichiers" at bounding box center [228, 206] width 362 height 14
type input "**********"
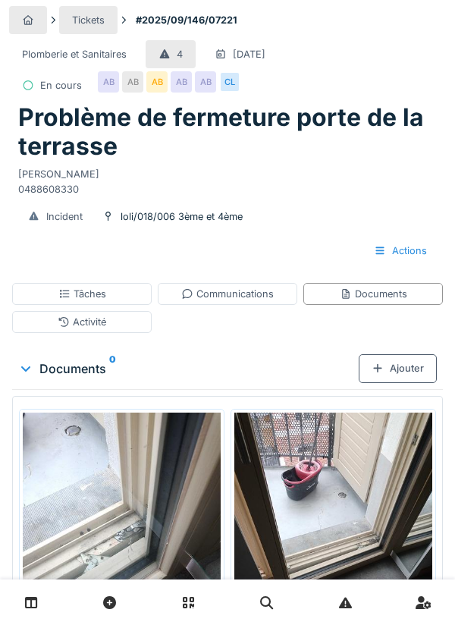
click at [384, 293] on div "Documents" at bounding box center [373, 294] width 67 height 14
click at [401, 370] on div "Ajouter" at bounding box center [398, 368] width 78 height 28
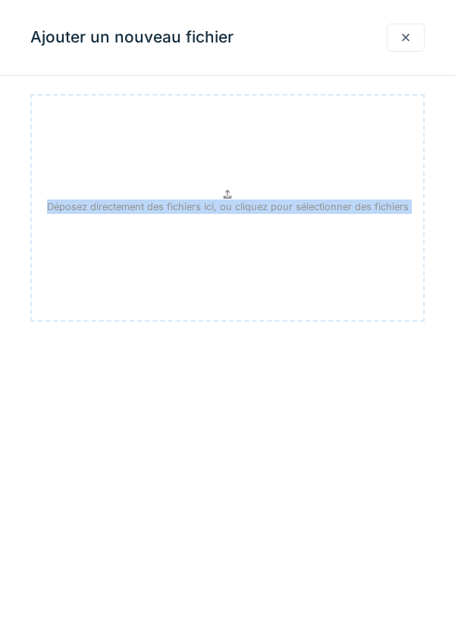
click at [243, 198] on div "Déposez directement des fichiers ici, ou cliquez pour sélectionner des fichiers" at bounding box center [227, 207] width 394 height 227
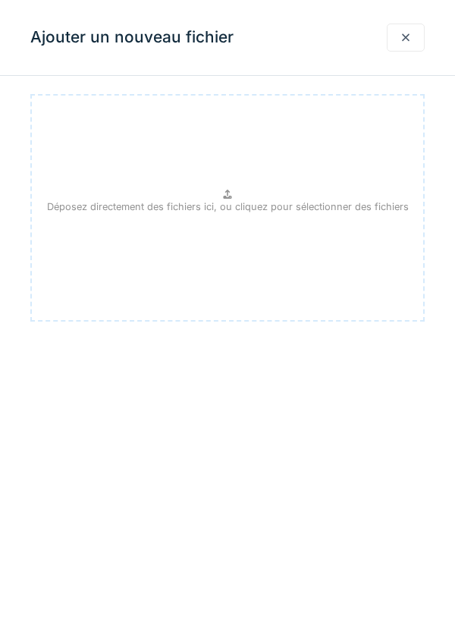
type input "**********"
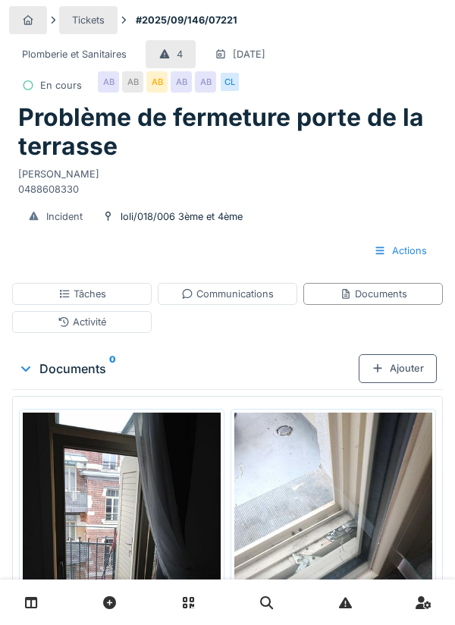
click at [233, 295] on div "Communications" at bounding box center [227, 294] width 92 height 14
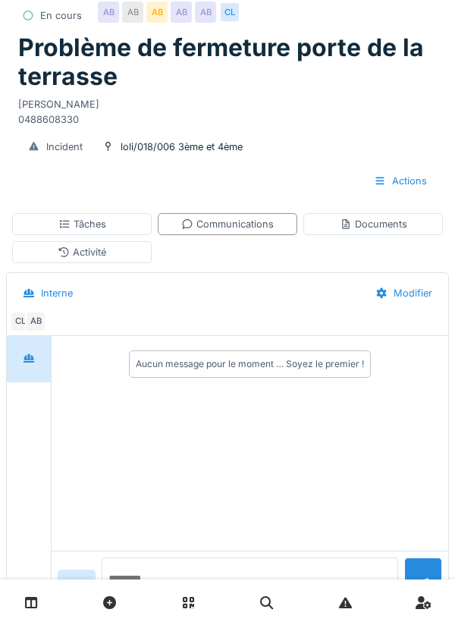
click at [171, 606] on textarea at bounding box center [250, 581] width 296 height 49
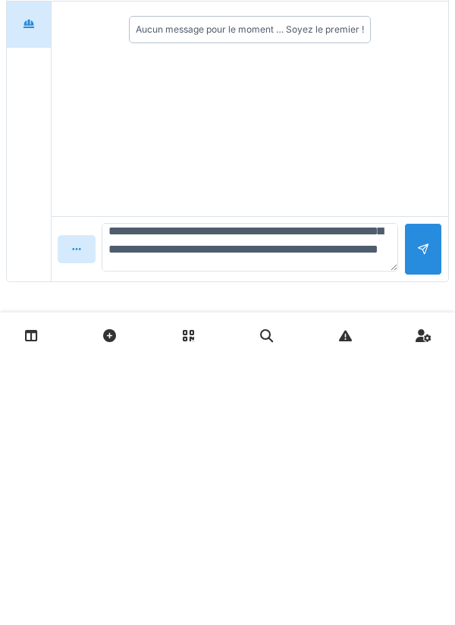
scroll to position [72, 0]
type textarea "**********"
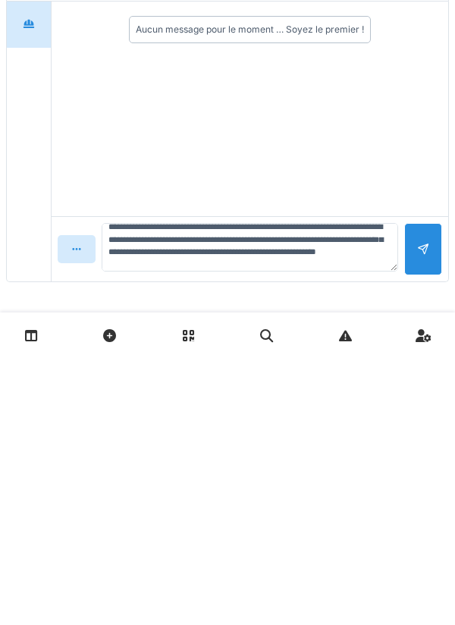
click at [418, 525] on div at bounding box center [423, 516] width 38 height 52
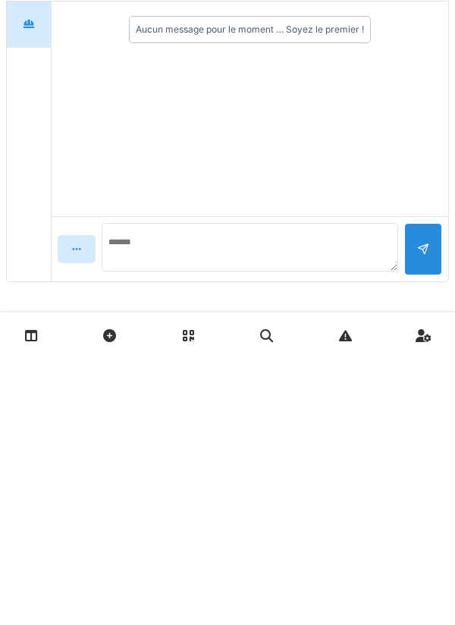
scroll to position [0, 0]
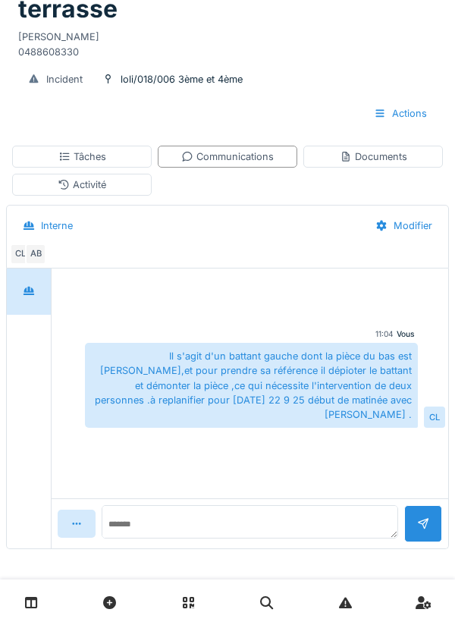
click at [371, 154] on div "Documents" at bounding box center [373, 156] width 67 height 14
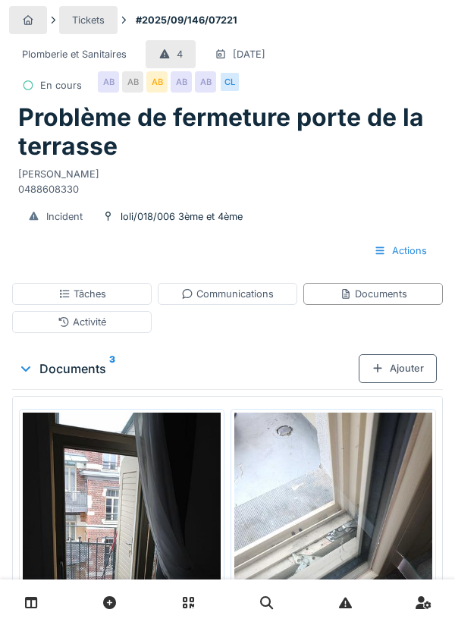
click at [101, 296] on div "Tâches" at bounding box center [82, 294] width 48 height 14
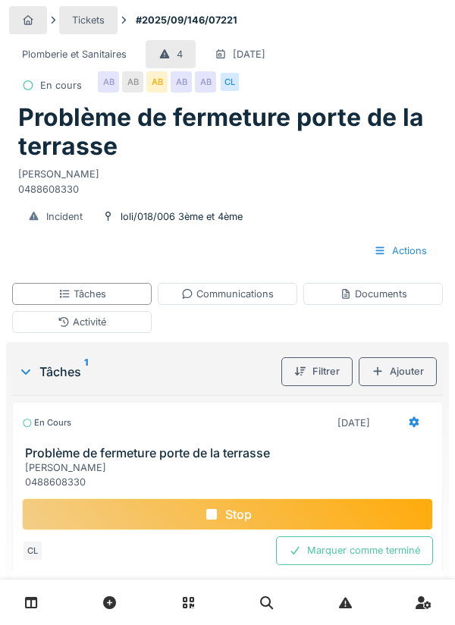
click at [399, 374] on div "Ajouter" at bounding box center [398, 371] width 78 height 28
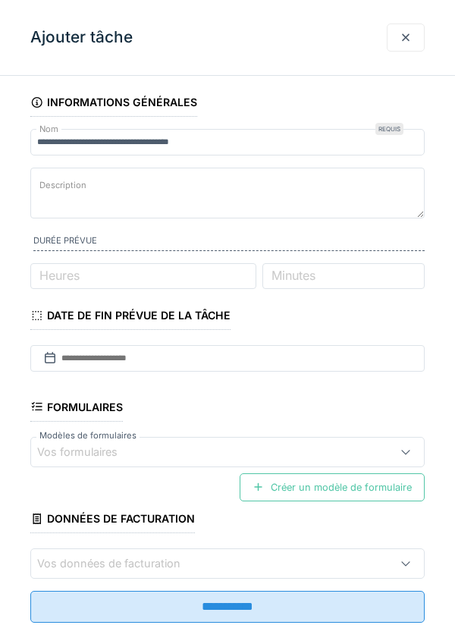
click at [431, 419] on div "**********" at bounding box center [227, 376] width 455 height 577
click at [408, 41] on div at bounding box center [405, 37] width 12 height 14
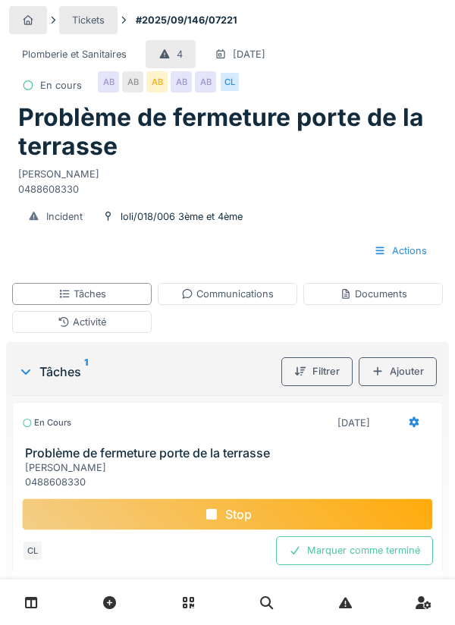
click at [409, 422] on icon at bounding box center [414, 422] width 12 height 10
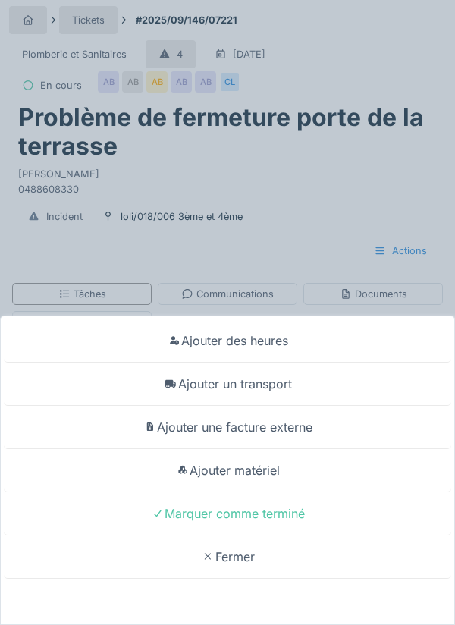
click at [268, 388] on div "Ajouter un transport" at bounding box center [227, 383] width 447 height 43
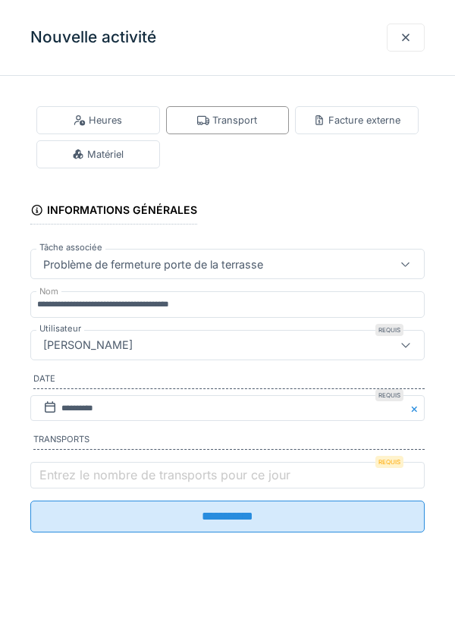
click at [105, 482] on label "Entrez le nombre de transports pour ce jour" at bounding box center [164, 474] width 257 height 18
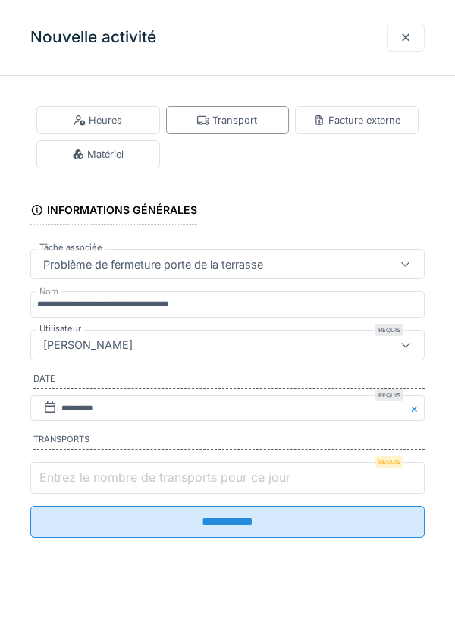
click at [105, 482] on input "Entrez le nombre de transports pour ce jour" at bounding box center [227, 478] width 394 height 32
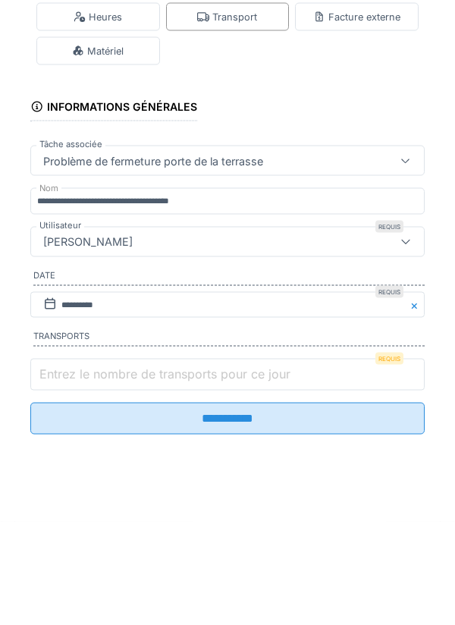
scroll to position [36, 0]
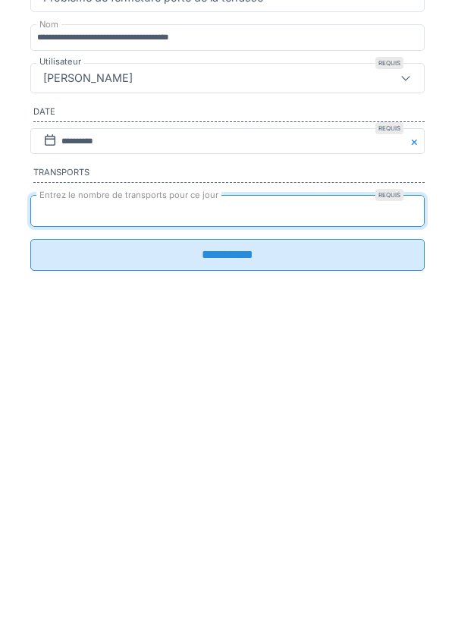
type input "*"
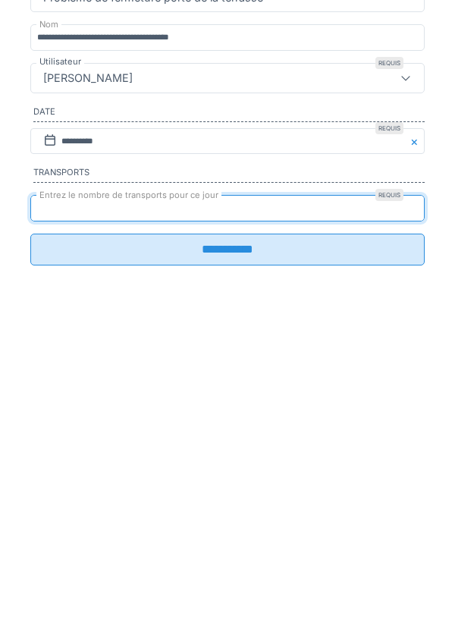
click at [224, 524] on input "**********" at bounding box center [227, 516] width 394 height 32
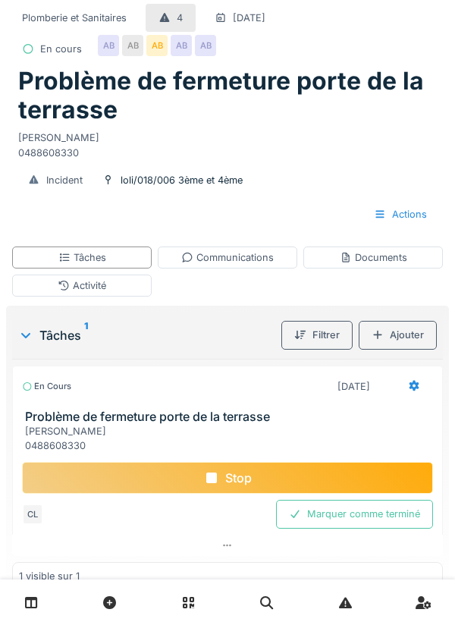
click at [106, 285] on div "Activité" at bounding box center [81, 285] width 139 height 22
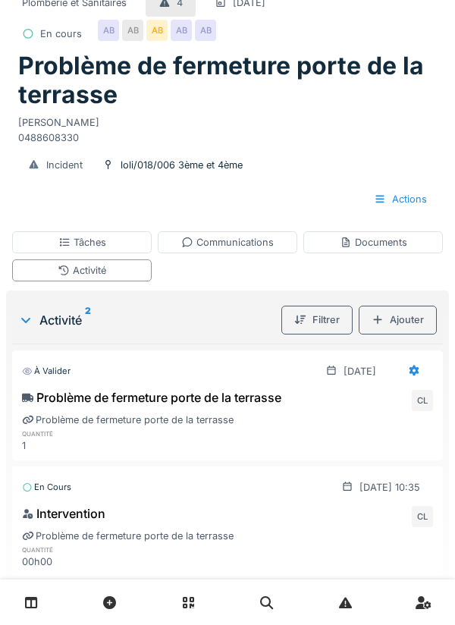
scroll to position [52, 0]
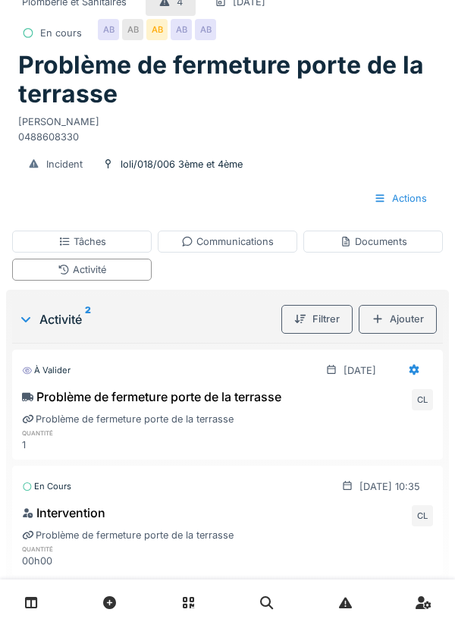
click at [99, 237] on div "Tâches" at bounding box center [82, 241] width 48 height 14
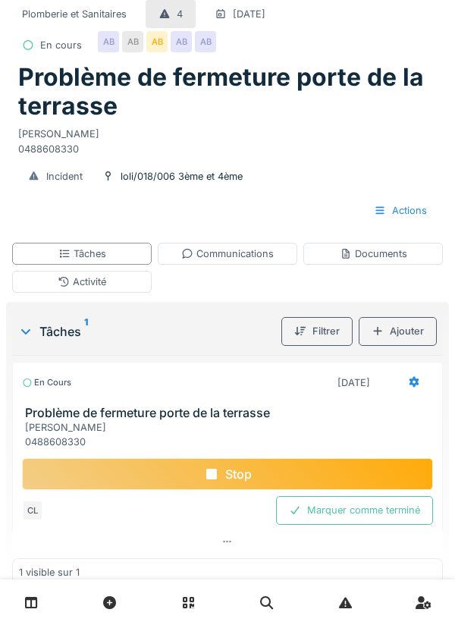
scroll to position [17, 0]
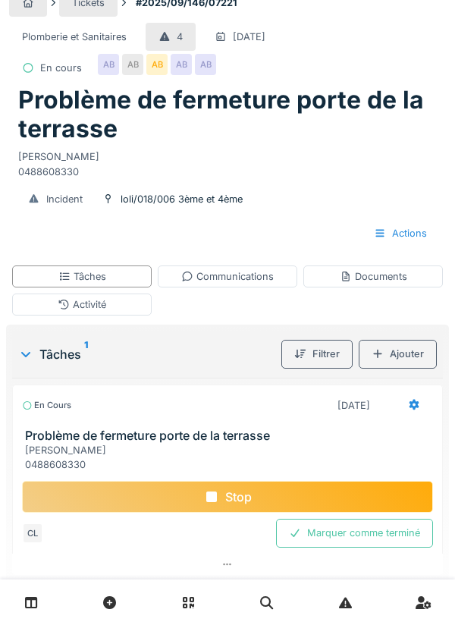
click at [231, 501] on div "Stop" at bounding box center [227, 497] width 411 height 32
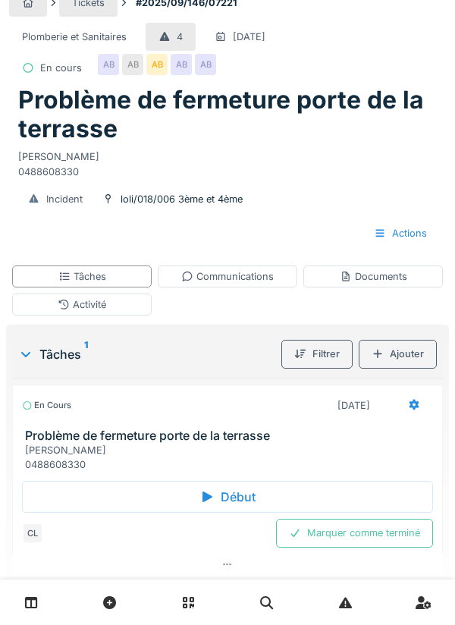
click at [92, 308] on div "Activité" at bounding box center [82, 304] width 49 height 14
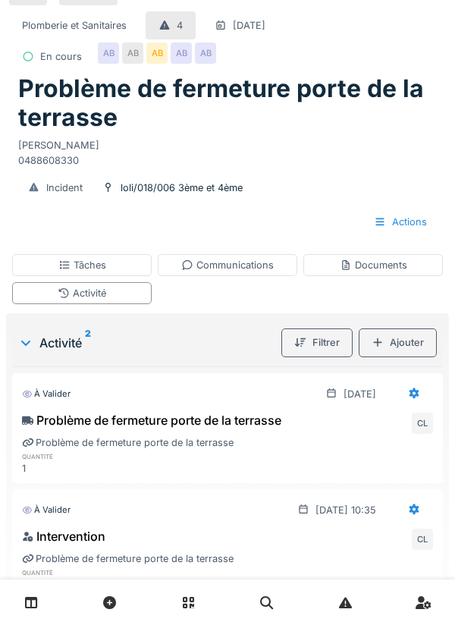
scroll to position [0, 0]
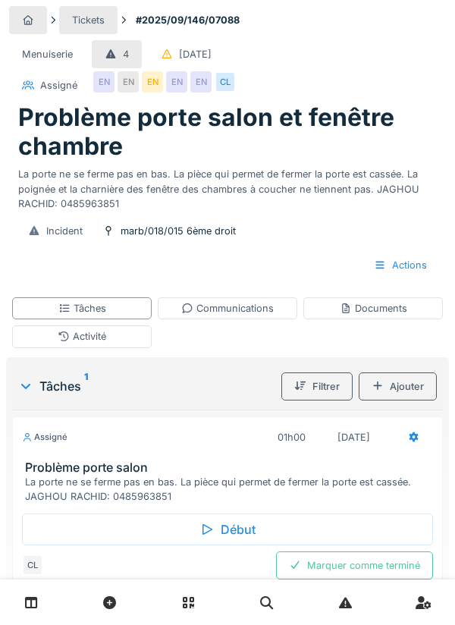
click at [416, 76] on div "Menuiserie 4 14/09/2025 Assigné EN EN EN EN EN CL" at bounding box center [227, 69] width 437 height 65
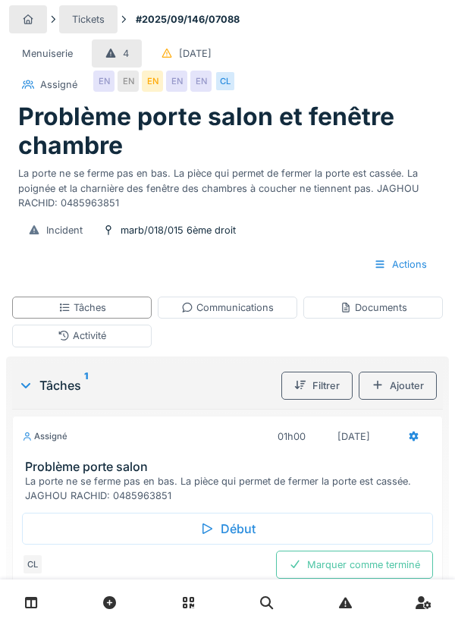
scroll to position [3, 0]
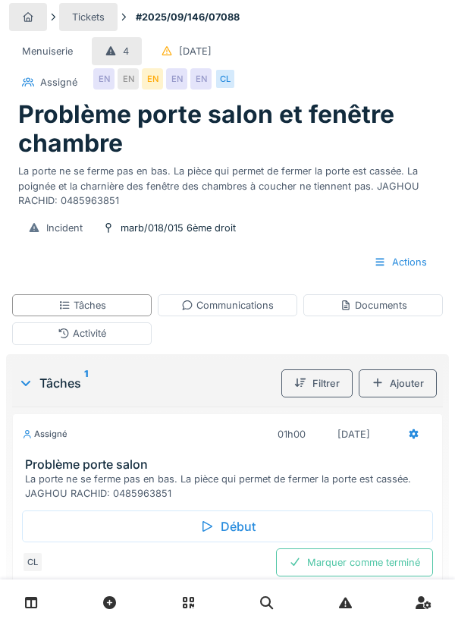
click at [233, 525] on div "Début" at bounding box center [227, 526] width 411 height 32
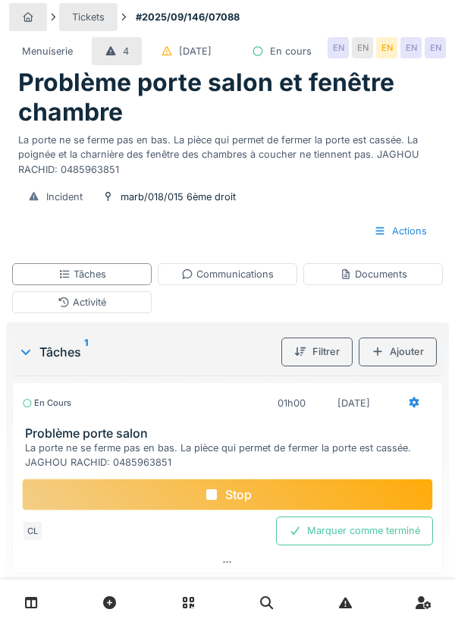
scroll to position [45, 0]
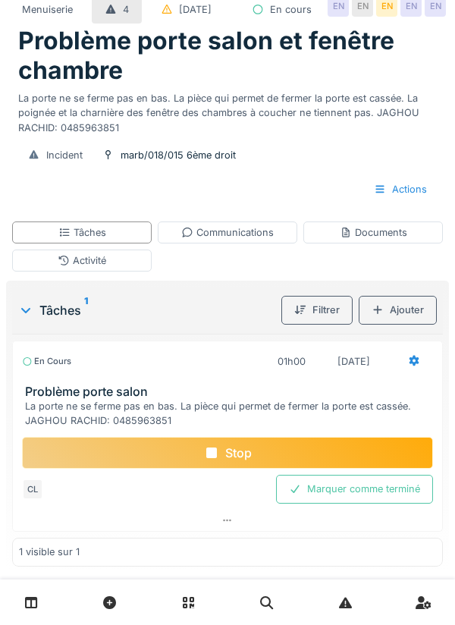
click at [373, 240] on div "Documents" at bounding box center [373, 232] width 67 height 14
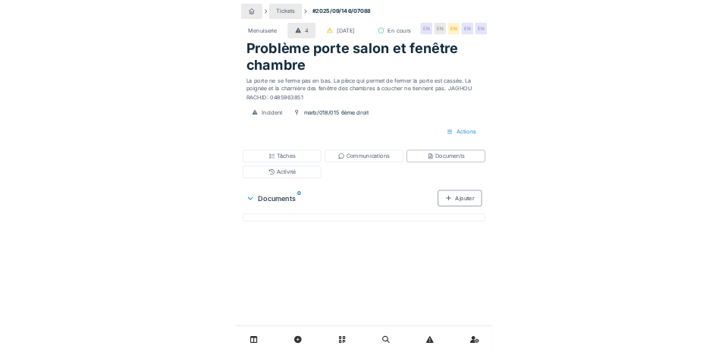
scroll to position [0, 0]
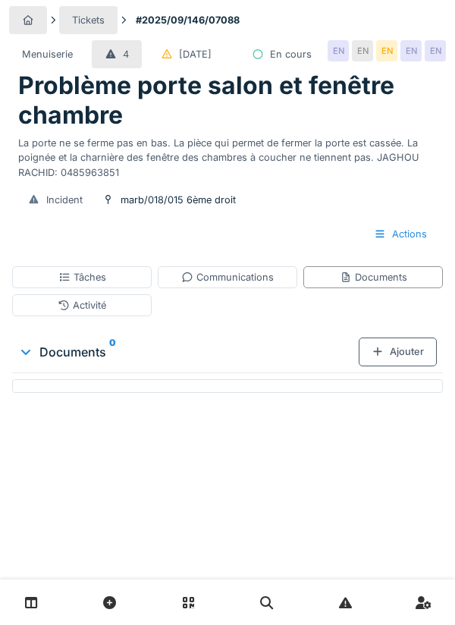
click at [395, 322] on div "Tâches Communications Documents Activité" at bounding box center [227, 291] width 443 height 62
click at [407, 365] on div "Ajouter" at bounding box center [398, 351] width 78 height 28
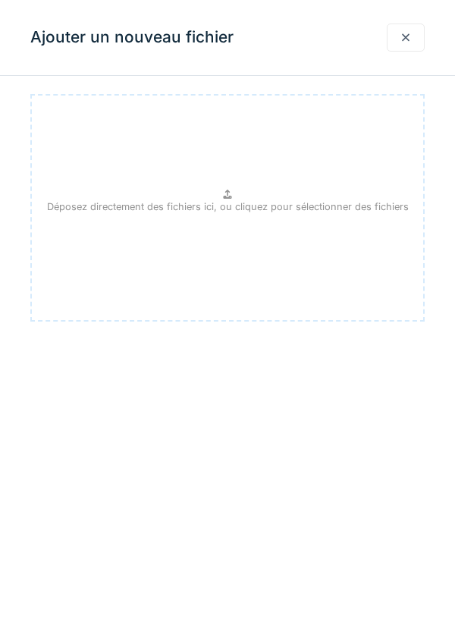
click at [212, 212] on p "Déposez directement des fichiers ici, ou cliquez pour sélectionner des fichiers" at bounding box center [228, 206] width 362 height 14
type input "**********"
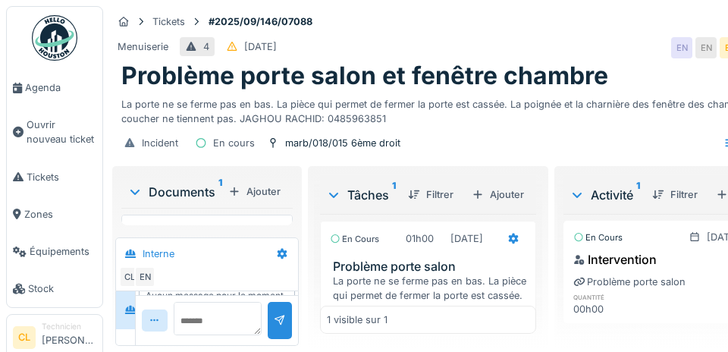
scroll to position [18, 0]
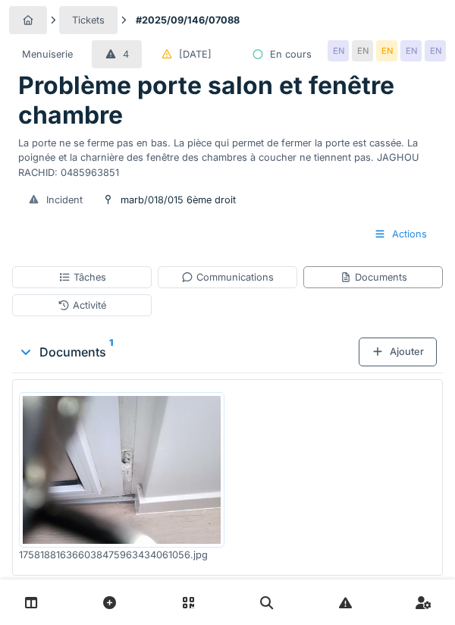
click at [372, 284] on div "Documents" at bounding box center [373, 277] width 67 height 14
click at [403, 365] on div "Ajouter" at bounding box center [398, 351] width 78 height 28
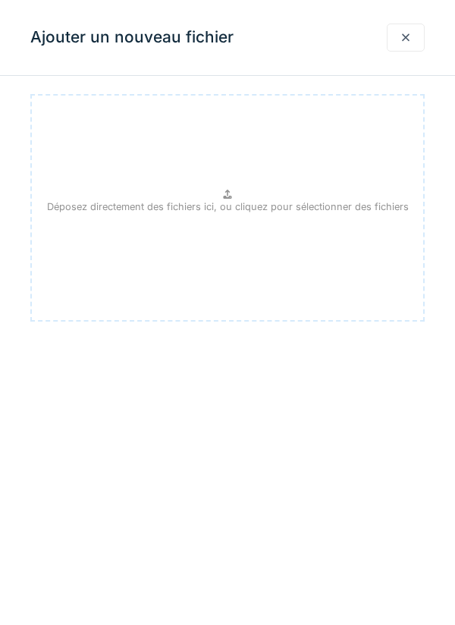
click at [237, 206] on p "Déposez directement des fichiers ici, ou cliquez pour sélectionner des fichiers" at bounding box center [228, 206] width 362 height 14
type input "**********"
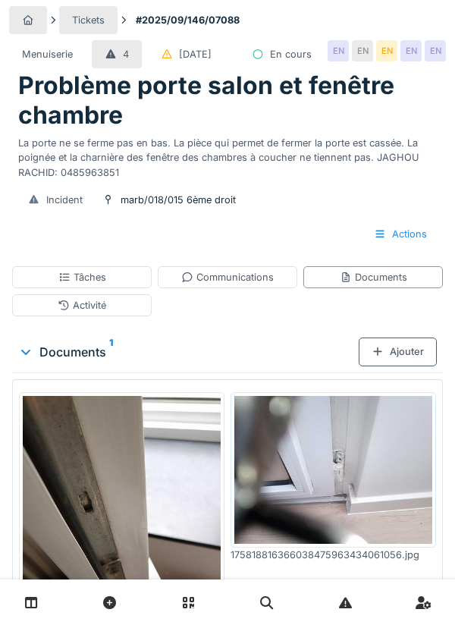
click at [386, 365] on div "Ajouter" at bounding box center [398, 351] width 78 height 28
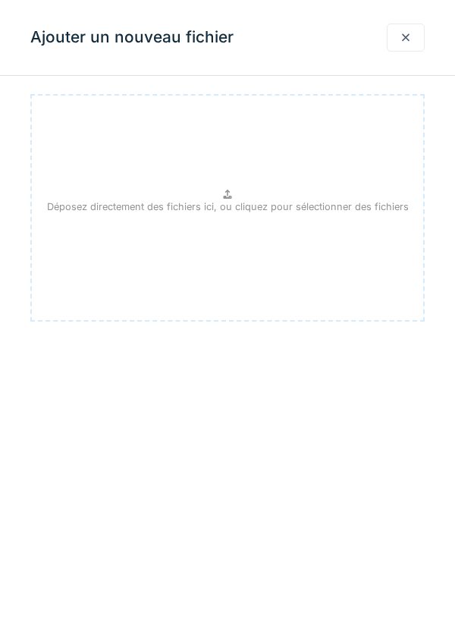
click at [238, 206] on p "Déposez directement des fichiers ici, ou cliquez pour sélectionner des fichiers" at bounding box center [228, 206] width 362 height 14
type input "**********"
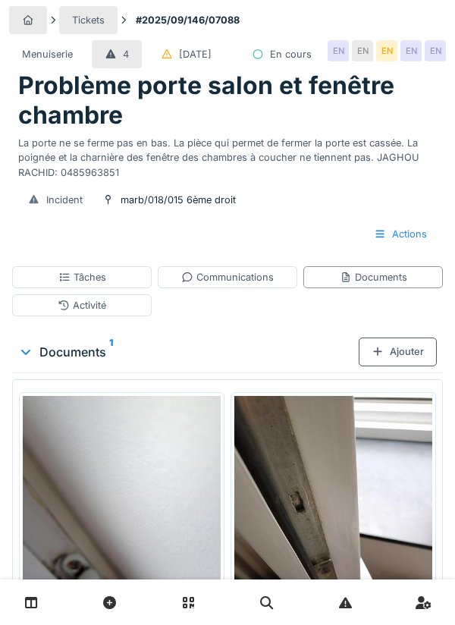
click at [398, 365] on div "Ajouter" at bounding box center [398, 351] width 78 height 28
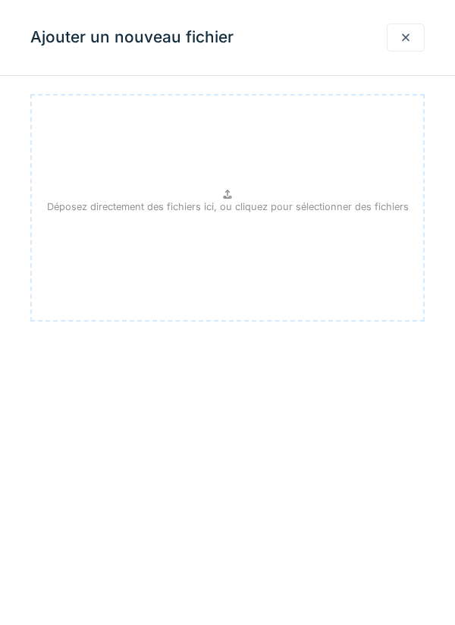
click at [238, 198] on div "Déposez directement des fichiers ici, ou cliquez pour sélectionner des fichiers" at bounding box center [227, 207] width 394 height 227
type input "**********"
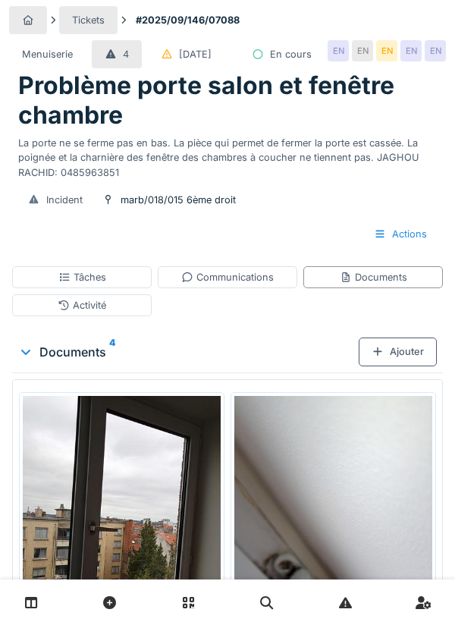
click at [407, 365] on div "Ajouter" at bounding box center [398, 351] width 78 height 28
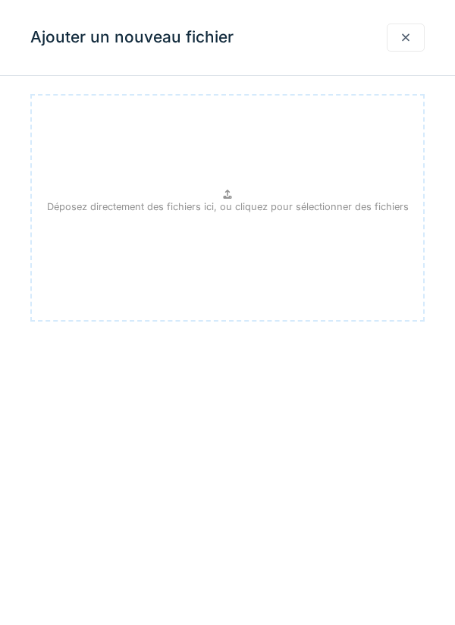
click at [224, 202] on p "Déposez directement des fichiers ici, ou cliquez pour sélectionner des fichiers" at bounding box center [228, 206] width 362 height 14
type input "**********"
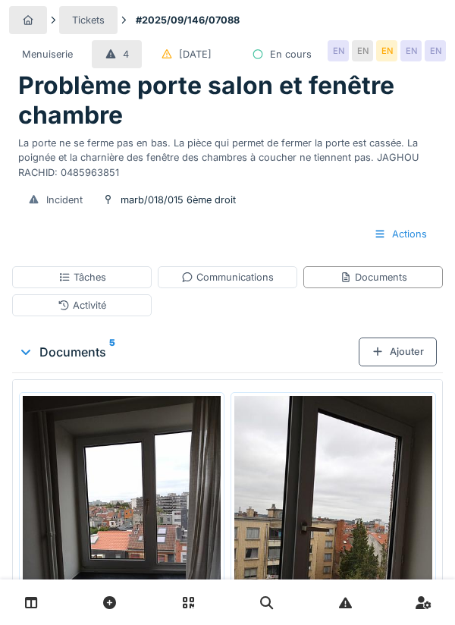
click at [393, 365] on div "Ajouter" at bounding box center [398, 351] width 78 height 28
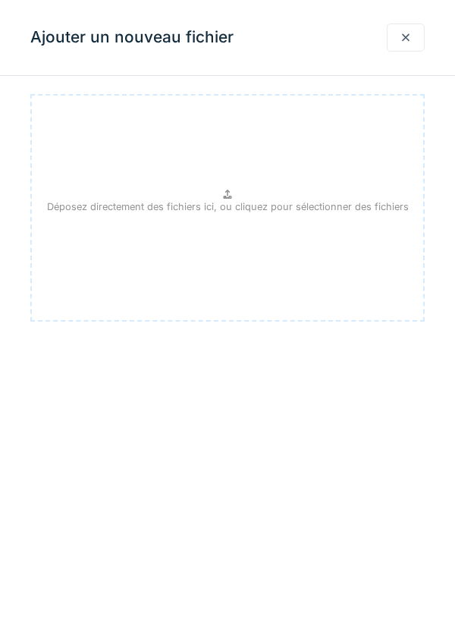
click at [233, 205] on p "Déposez directement des fichiers ici, ou cliquez pour sélectionner des fichiers" at bounding box center [228, 206] width 362 height 14
type input "**********"
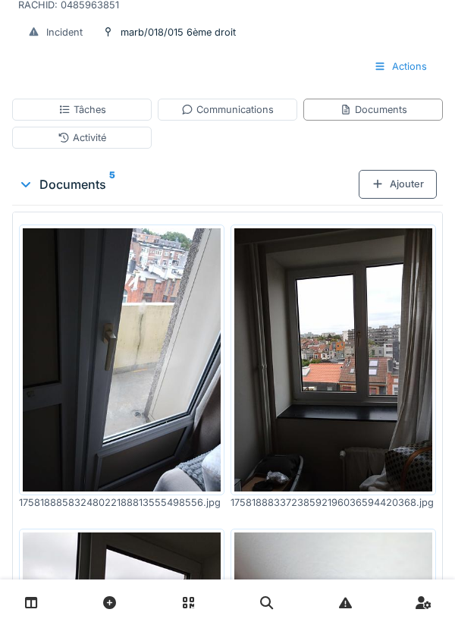
scroll to position [173, 0]
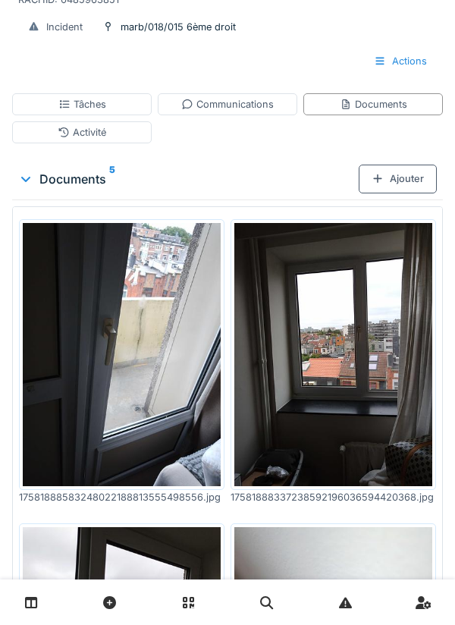
click at [89, 115] on div "Tâches" at bounding box center [81, 104] width 139 height 22
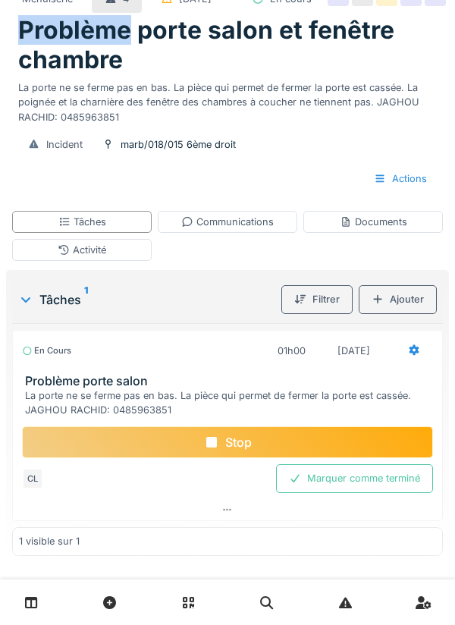
scroll to position [33, 0]
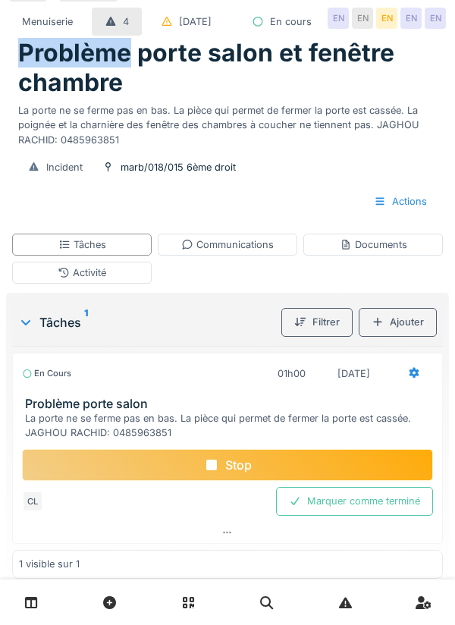
click at [231, 252] on div "Communications" at bounding box center [227, 244] width 92 height 14
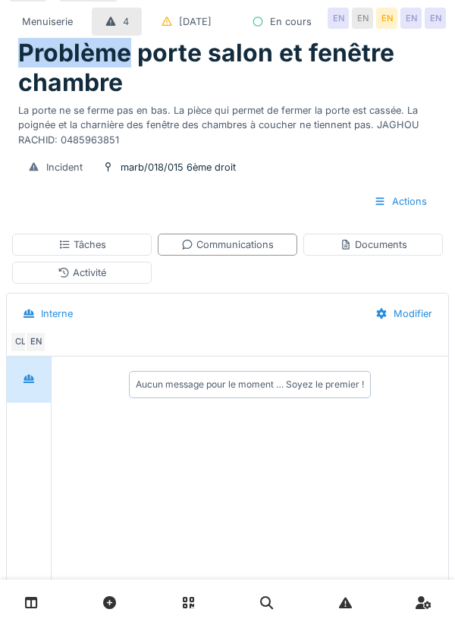
scroll to position [112, 0]
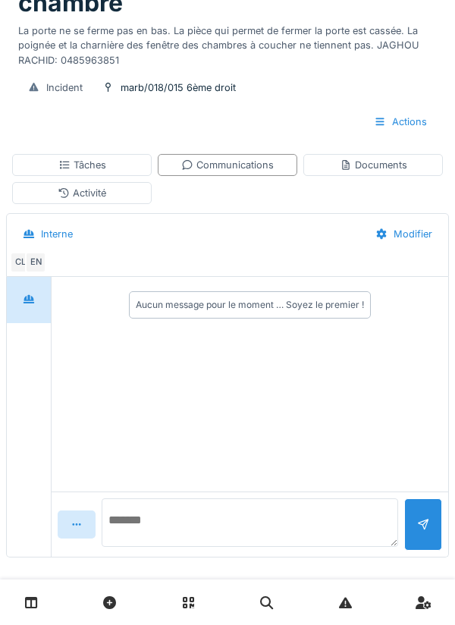
click at [170, 547] on textarea at bounding box center [250, 522] width 296 height 49
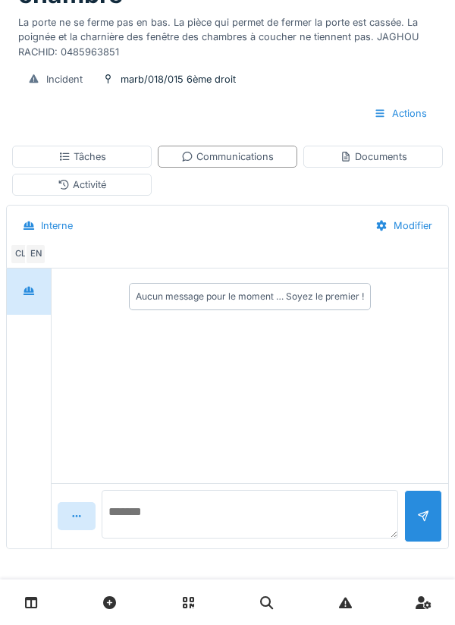
scroll to position [152, 0]
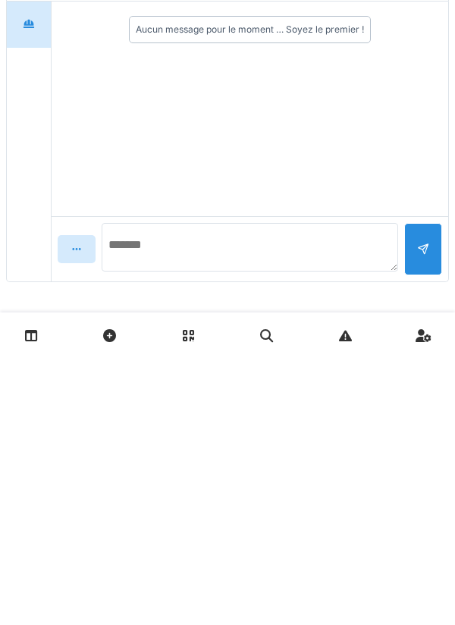
click at [144, 517] on textarea at bounding box center [250, 514] width 296 height 49
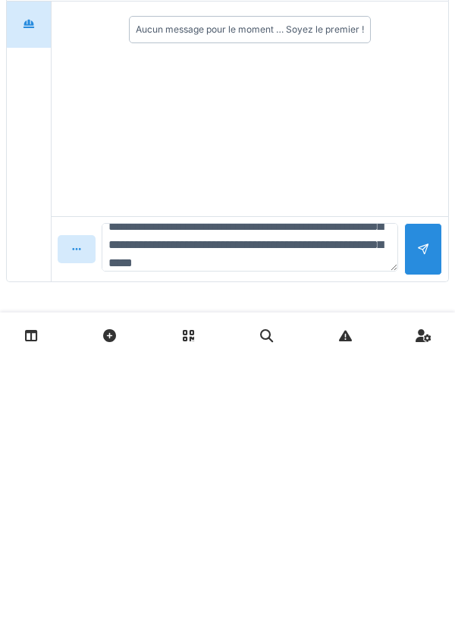
scroll to position [55, 0]
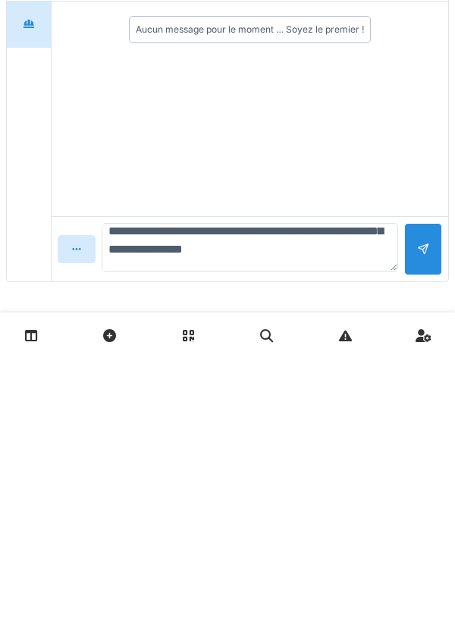
type textarea "**********"
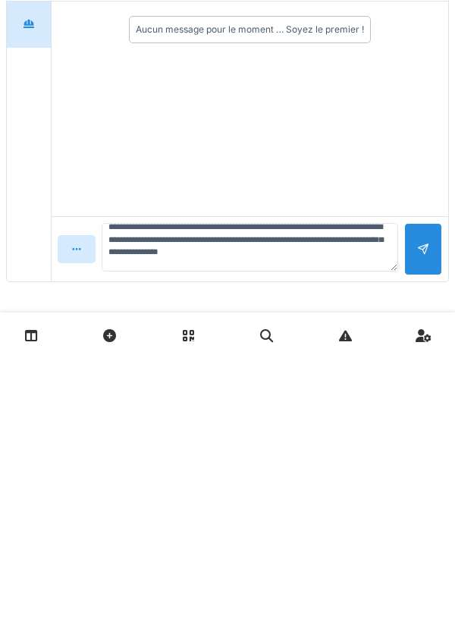
click at [417, 519] on div at bounding box center [423, 516] width 12 height 14
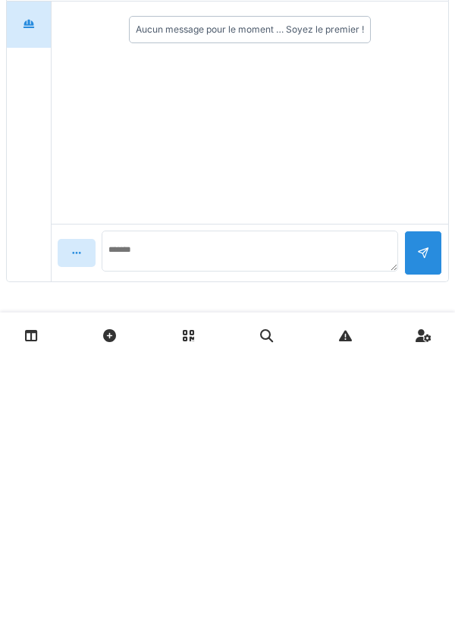
scroll to position [0, 0]
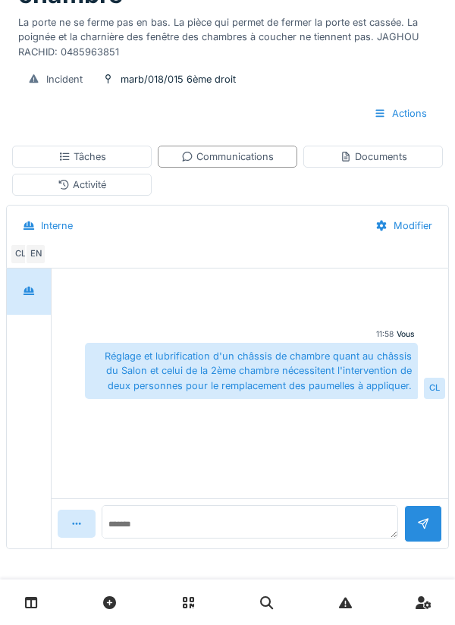
click at [86, 156] on div "Tâches" at bounding box center [82, 156] width 48 height 14
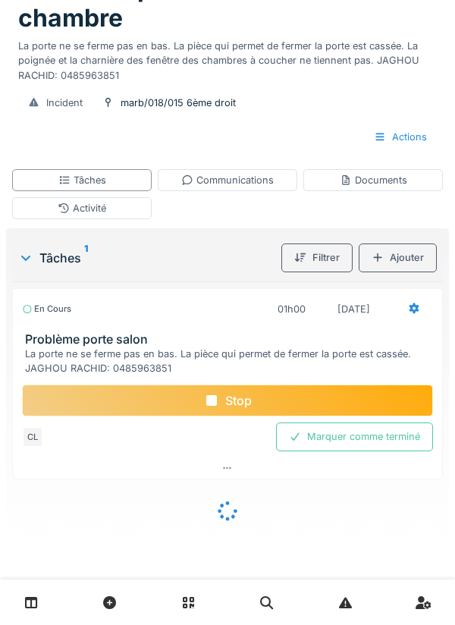
scroll to position [105, 0]
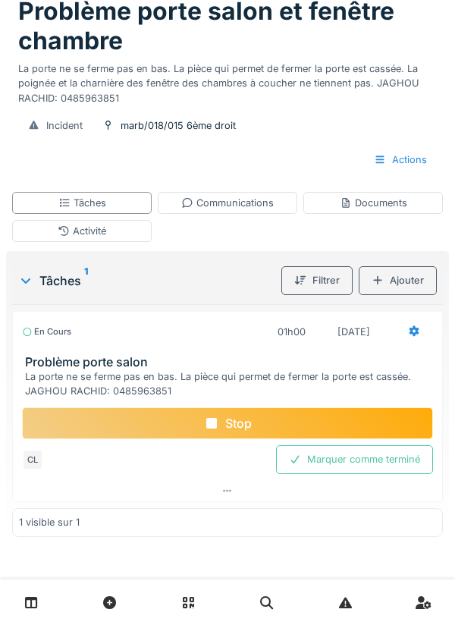
click at [381, 207] on div "Documents" at bounding box center [373, 203] width 67 height 14
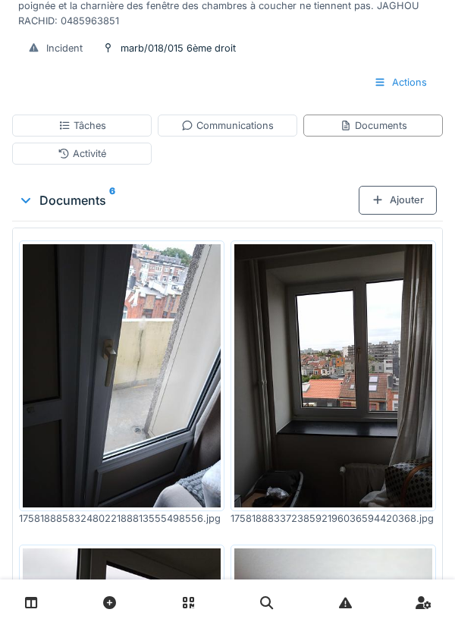
click at [87, 133] on div "Tâches" at bounding box center [82, 125] width 48 height 14
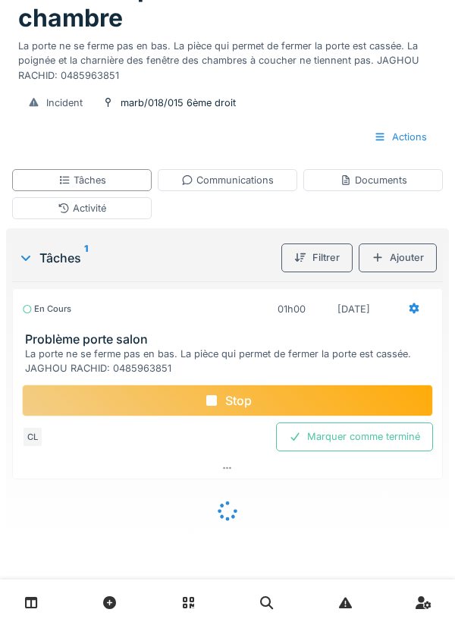
scroll to position [105, 0]
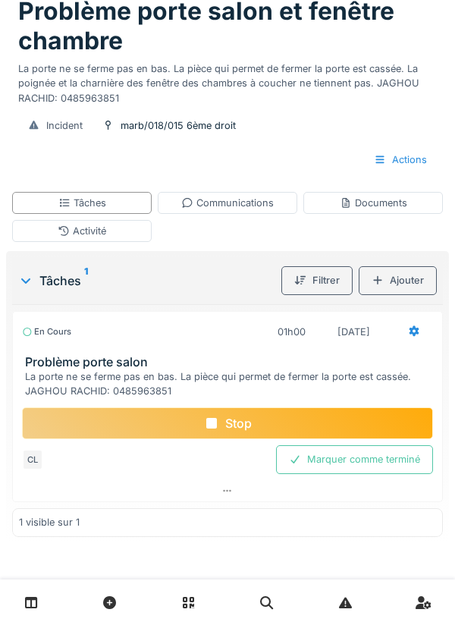
click at [230, 206] on div "Communications" at bounding box center [227, 203] width 92 height 14
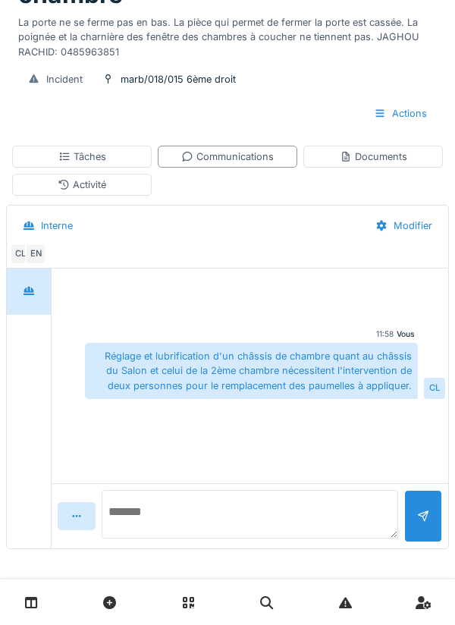
click at [156, 522] on textarea at bounding box center [250, 514] width 296 height 49
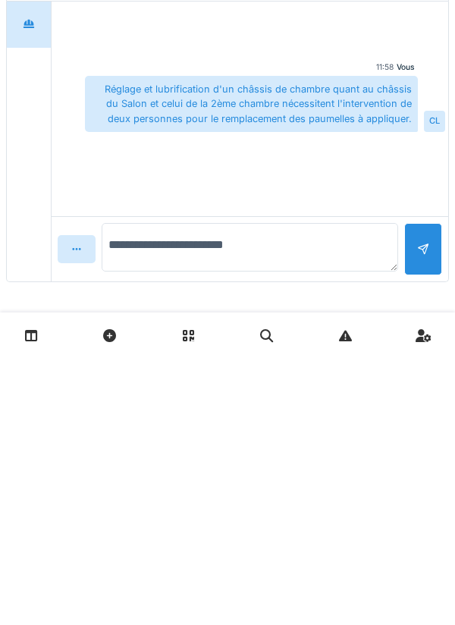
type textarea "**********"
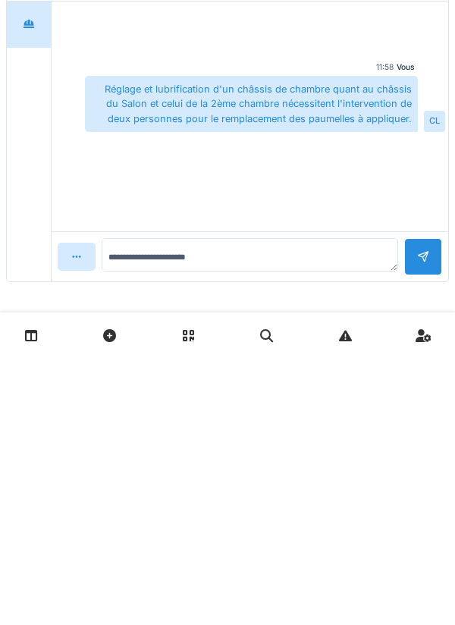
click at [415, 510] on div at bounding box center [423, 523] width 38 height 37
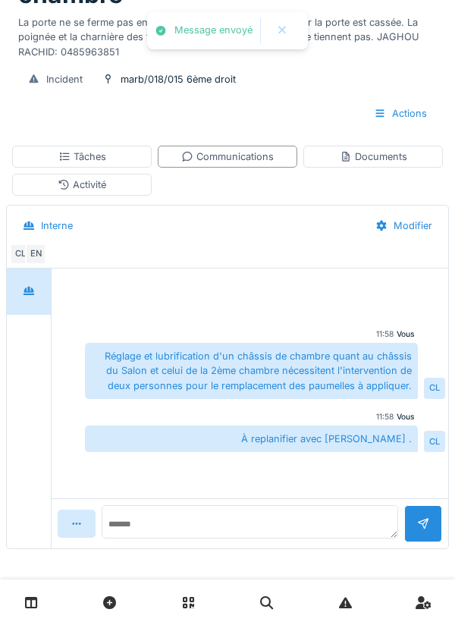
click at [115, 157] on div "Tâches" at bounding box center [81, 157] width 139 height 22
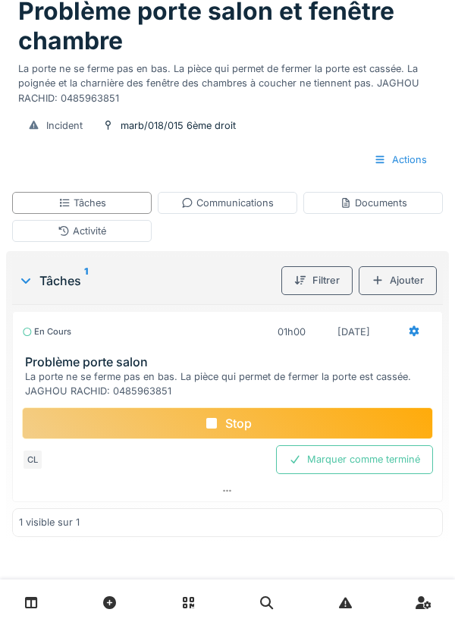
scroll to position [105, 0]
click at [422, 332] on div at bounding box center [414, 332] width 38 height 28
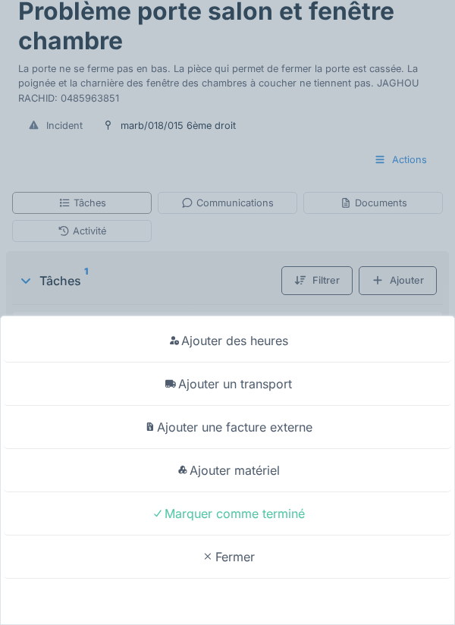
click at [272, 381] on div "Ajouter un transport" at bounding box center [227, 383] width 447 height 43
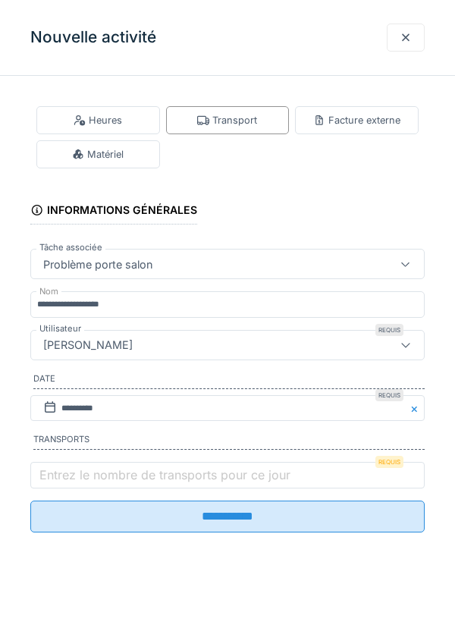
click at [79, 475] on label "Entrez le nombre de transports pour ce jour" at bounding box center [164, 474] width 257 height 18
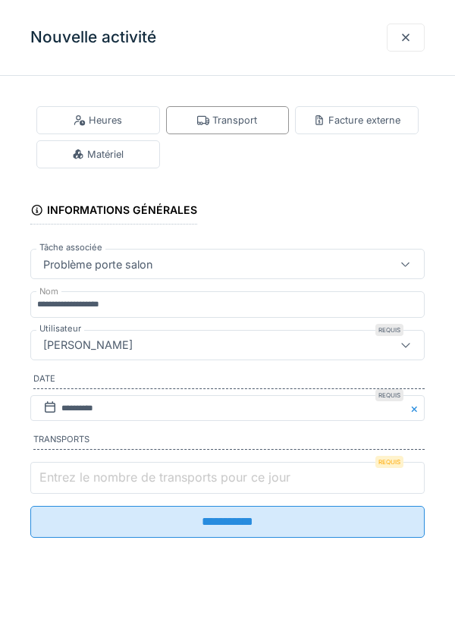
click at [79, 475] on input "Entrez le nombre de transports pour ce jour" at bounding box center [227, 478] width 394 height 32
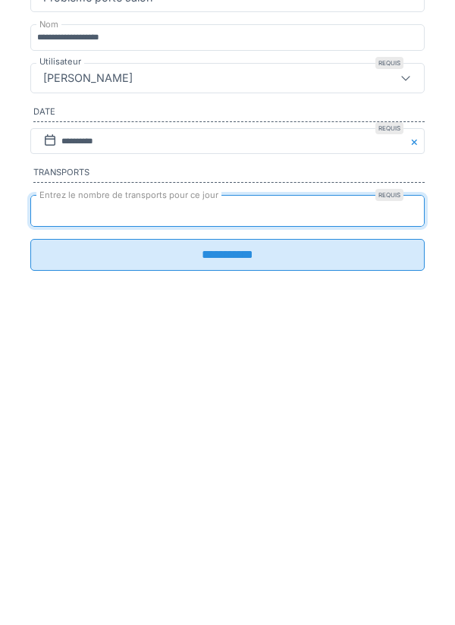
type input "*"
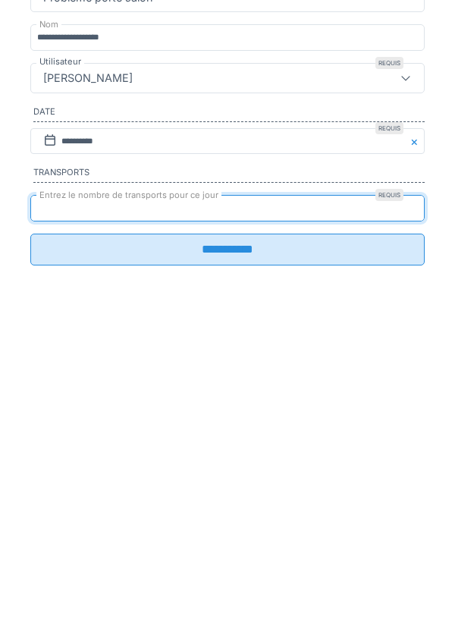
click at [234, 532] on input "**********" at bounding box center [227, 516] width 394 height 32
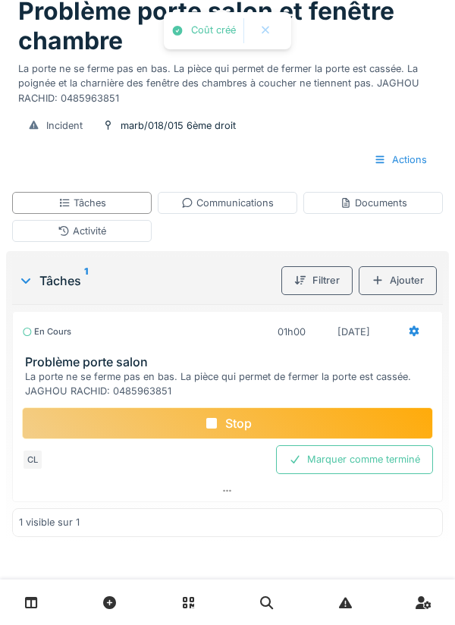
click at [233, 421] on div "Stop" at bounding box center [227, 423] width 411 height 32
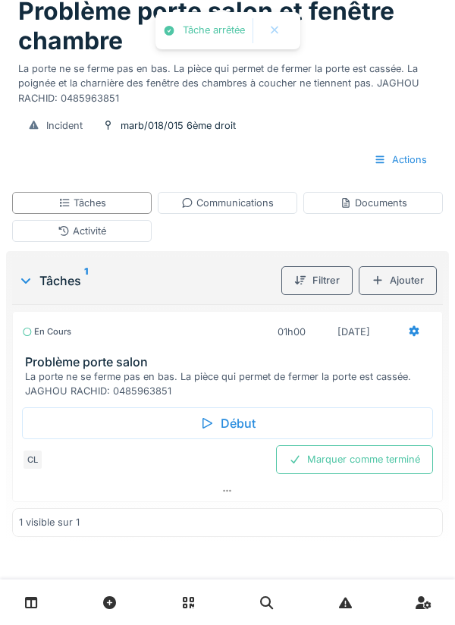
click at [364, 459] on div "Marquer comme terminé" at bounding box center [354, 459] width 157 height 28
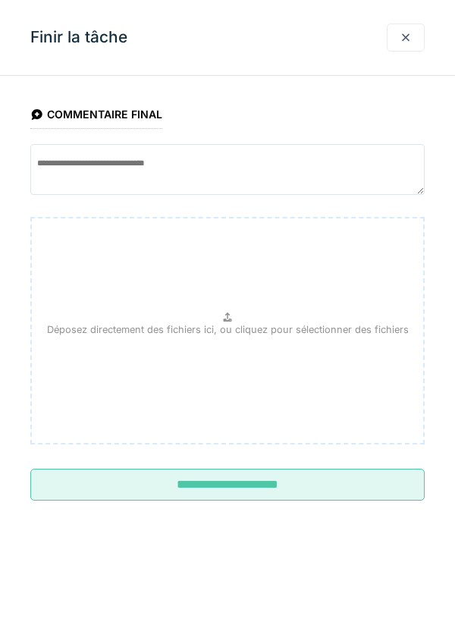
click at [215, 484] on input "**********" at bounding box center [227, 484] width 394 height 32
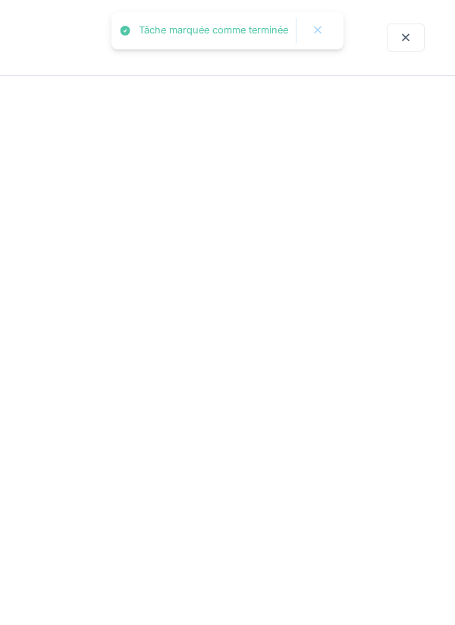
scroll to position [57, 0]
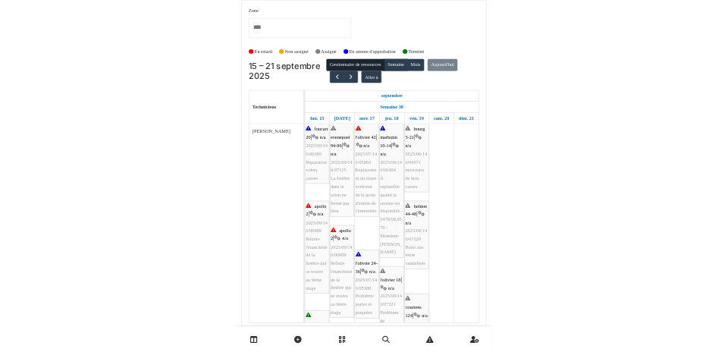
scroll to position [18, 0]
